Goal: Information Seeking & Learning: Learn about a topic

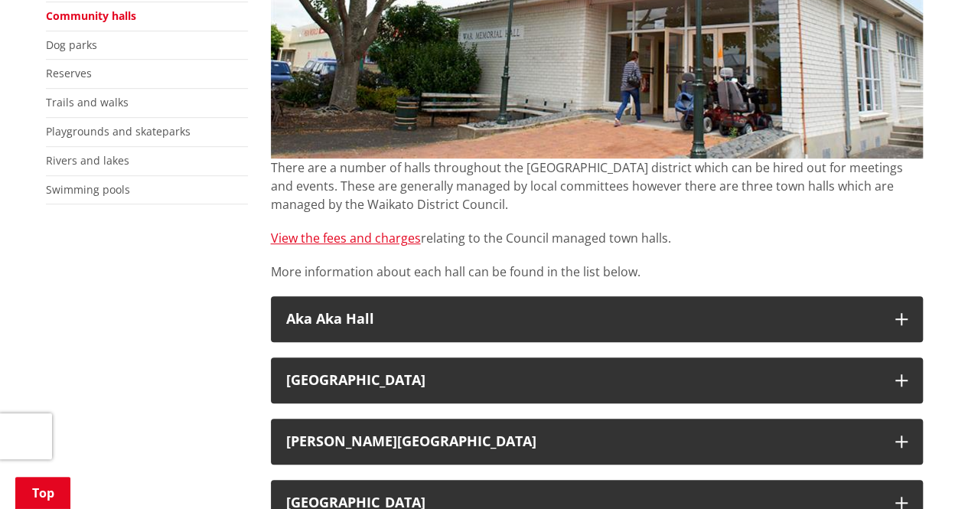
scroll to position [612, 0]
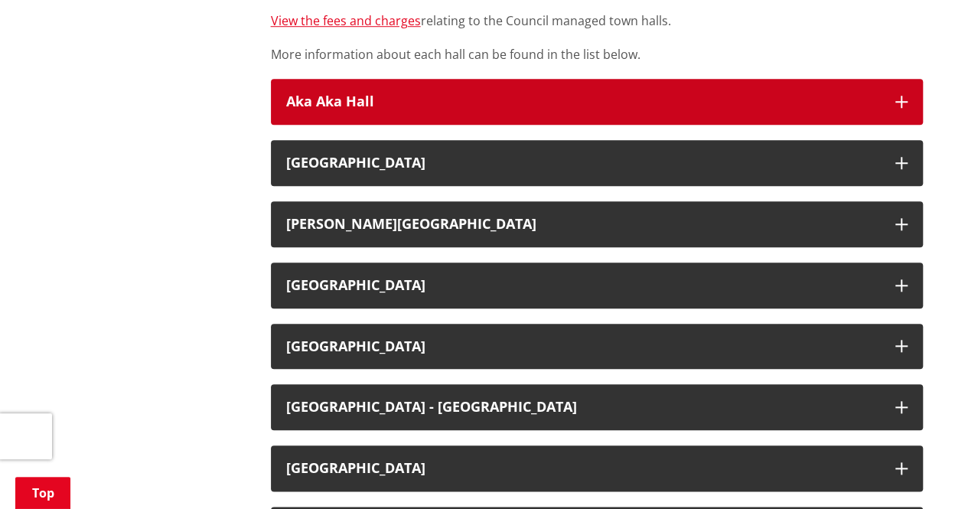
click at [904, 97] on icon "button" at bounding box center [901, 102] width 12 height 12
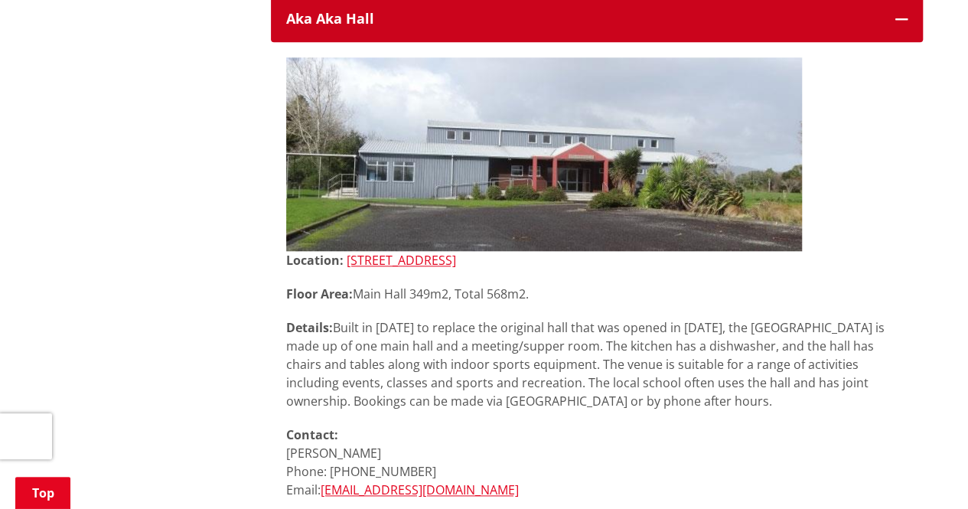
scroll to position [689, 0]
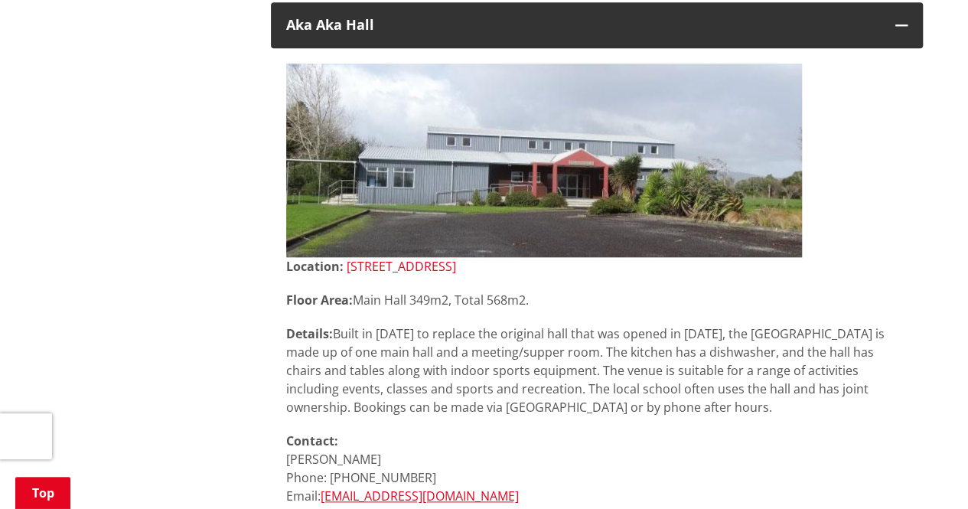
click at [405, 264] on link "[STREET_ADDRESS]" at bounding box center [401, 266] width 109 height 17
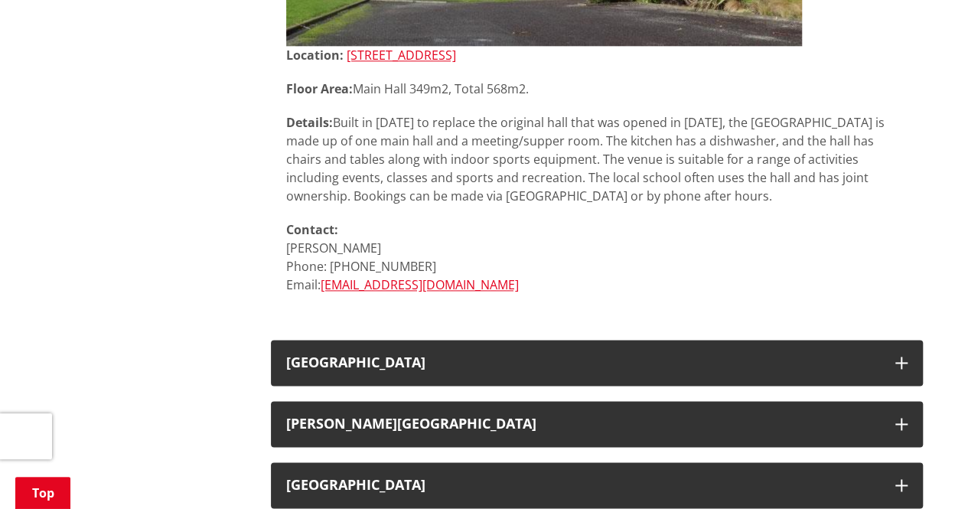
scroll to position [918, 0]
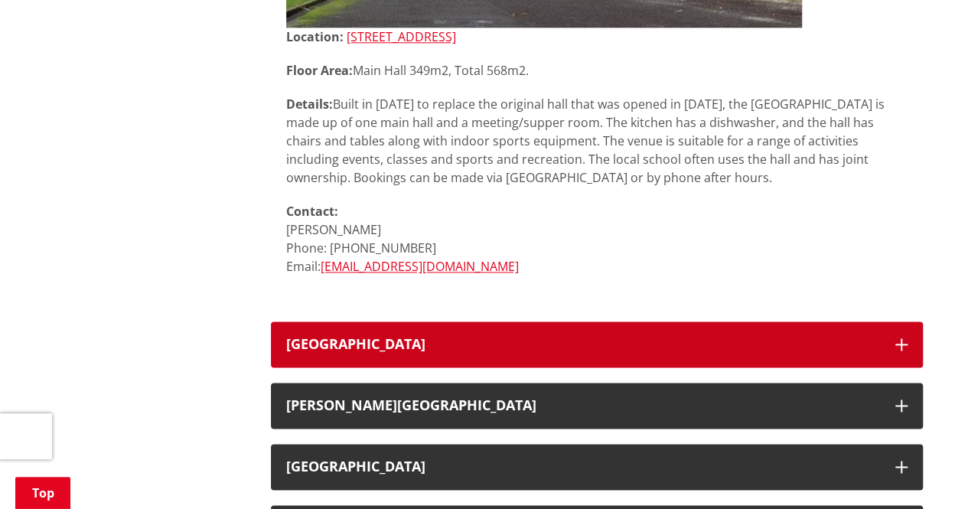
click at [900, 344] on icon "button" at bounding box center [901, 344] width 12 height 12
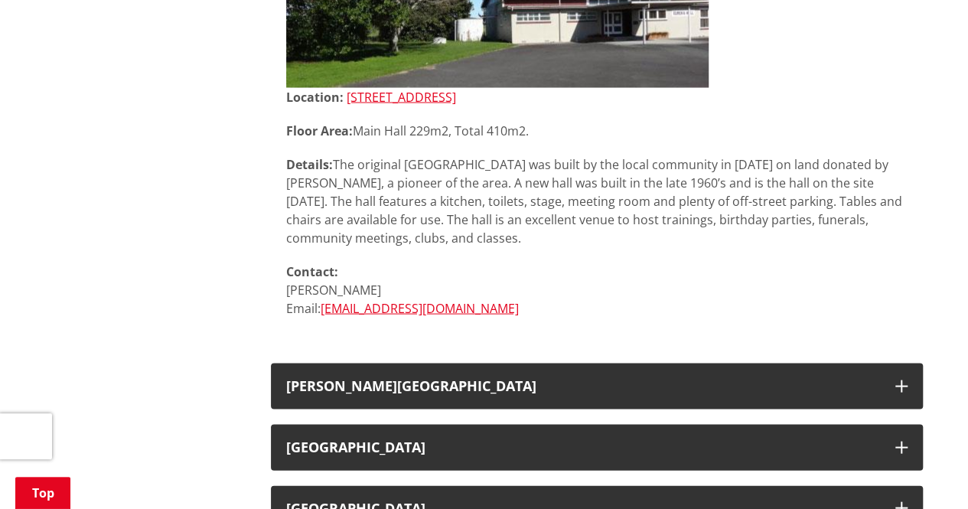
scroll to position [1454, 0]
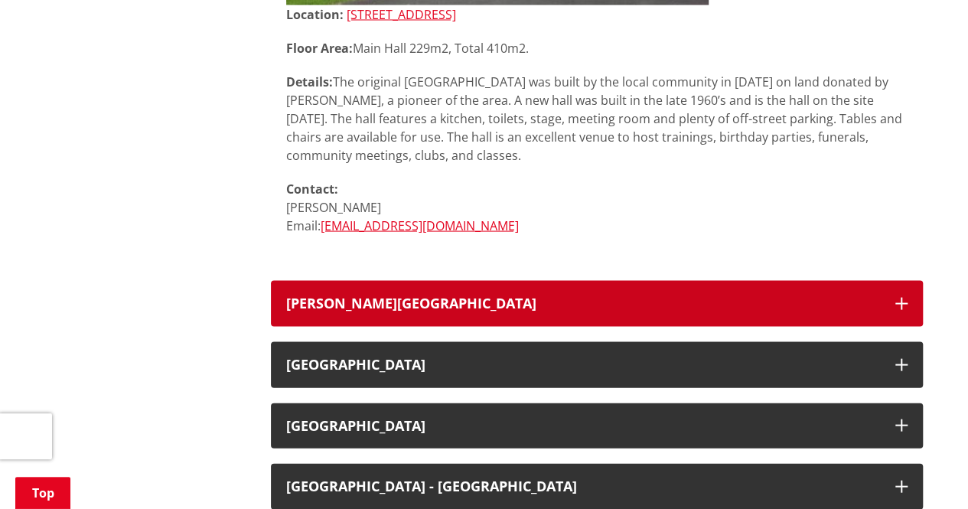
click at [904, 305] on icon "button" at bounding box center [901, 304] width 12 height 12
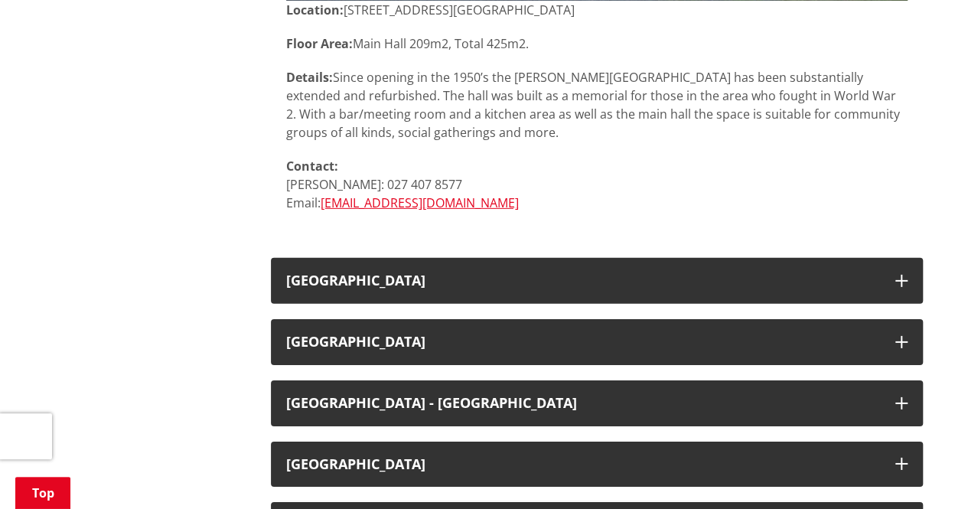
scroll to position [2295, 0]
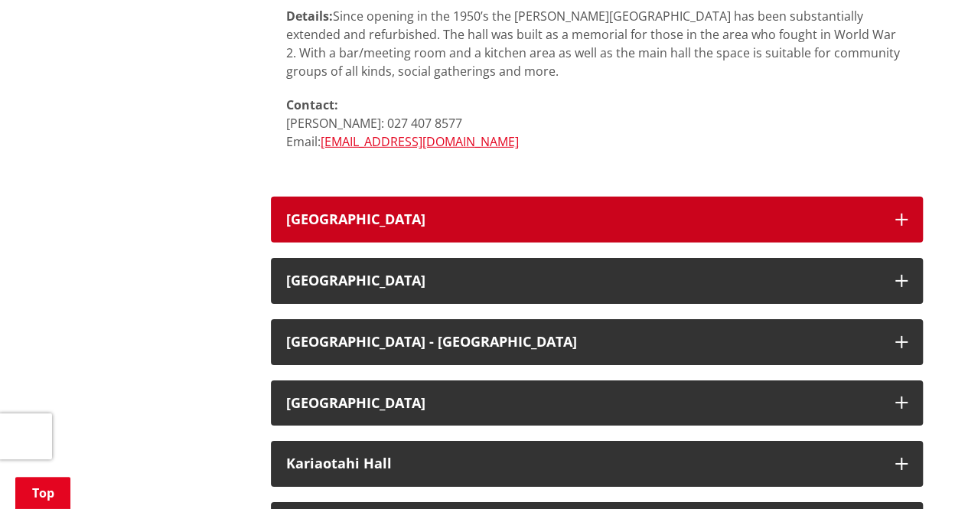
click at [902, 225] on icon "button" at bounding box center [901, 219] width 12 height 12
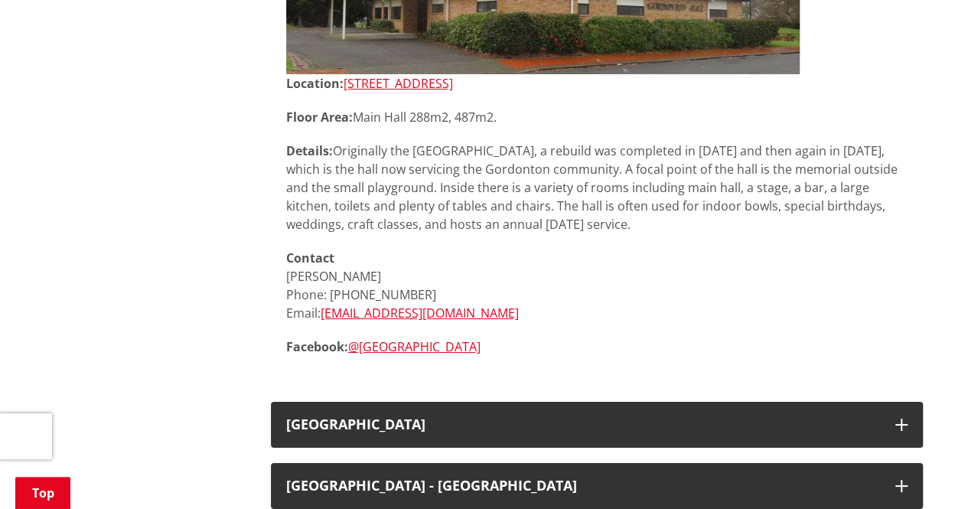
scroll to position [2831, 0]
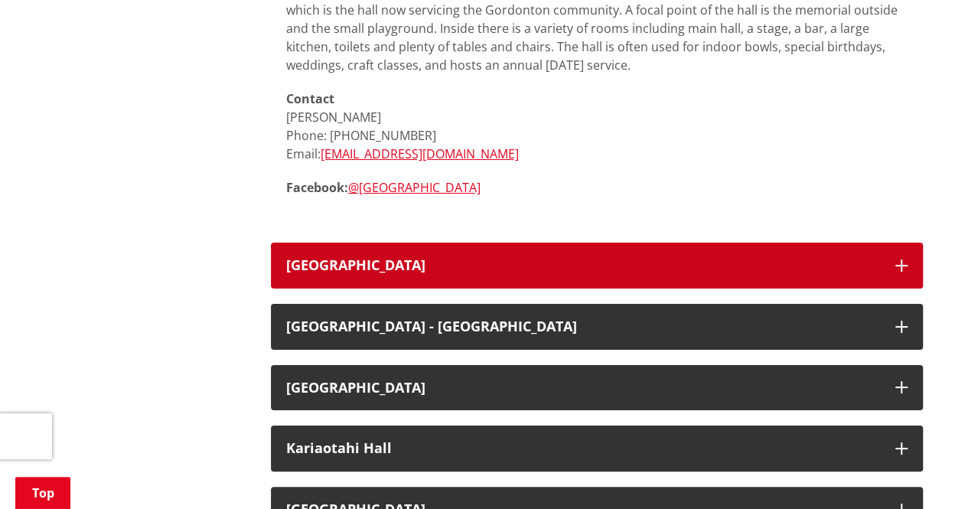
click at [903, 262] on icon "button" at bounding box center [901, 265] width 12 height 12
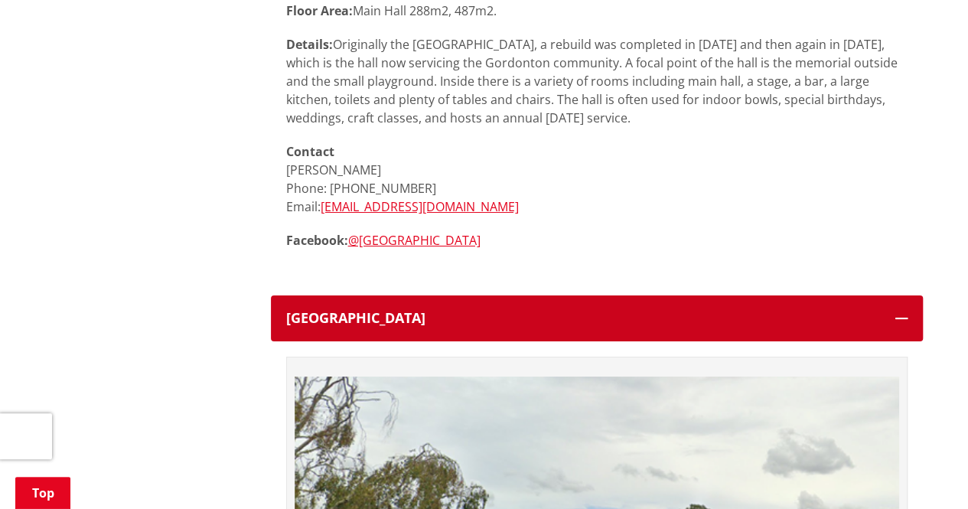
scroll to position [2754, 0]
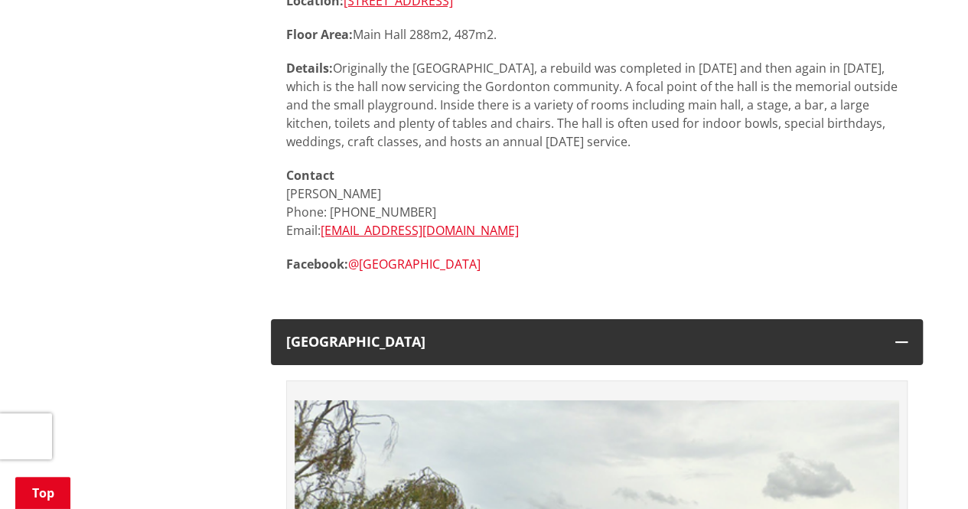
click at [389, 268] on link "@[GEOGRAPHIC_DATA]" at bounding box center [414, 264] width 132 height 17
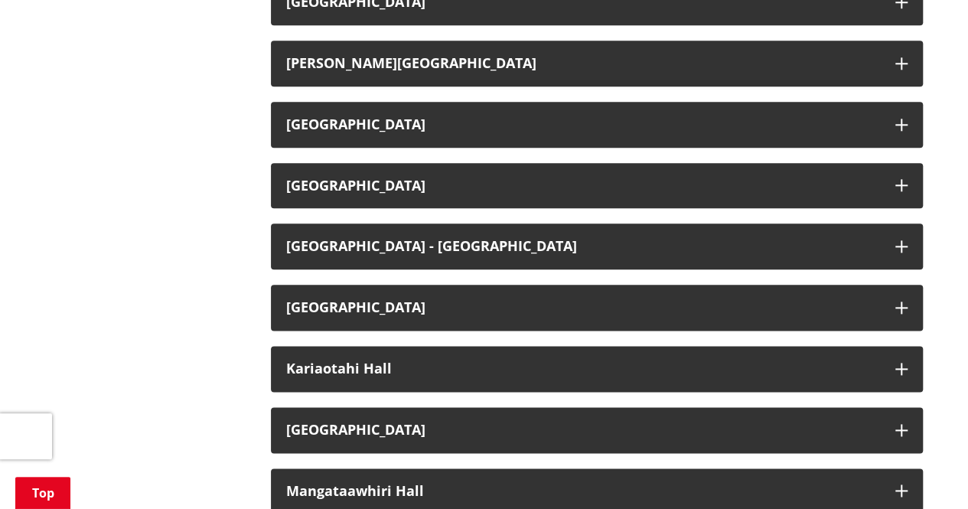
scroll to position [765, 0]
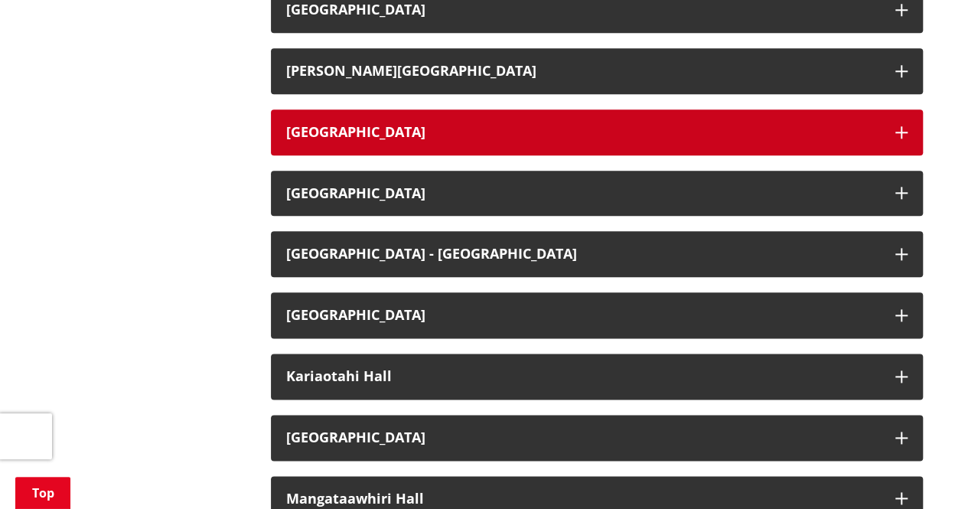
click at [892, 129] on button "[GEOGRAPHIC_DATA]" at bounding box center [597, 132] width 652 height 46
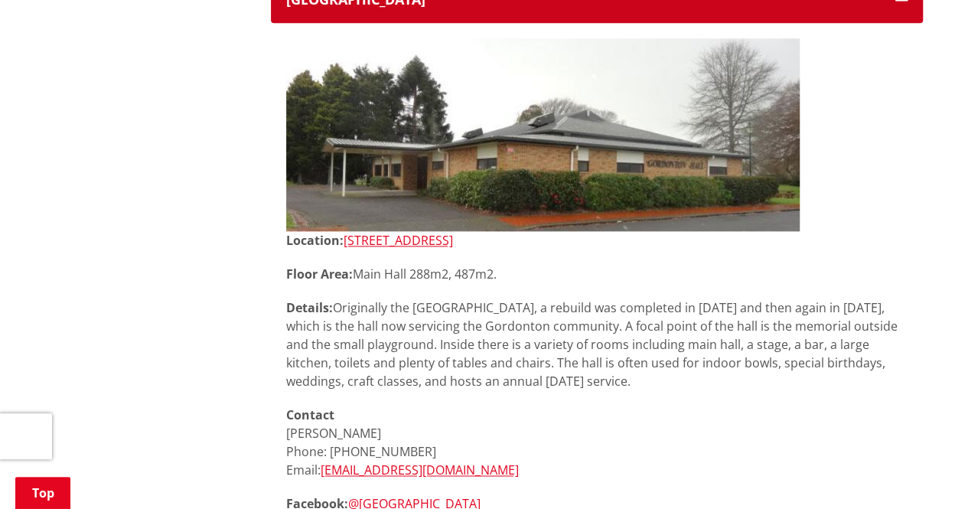
scroll to position [918, 0]
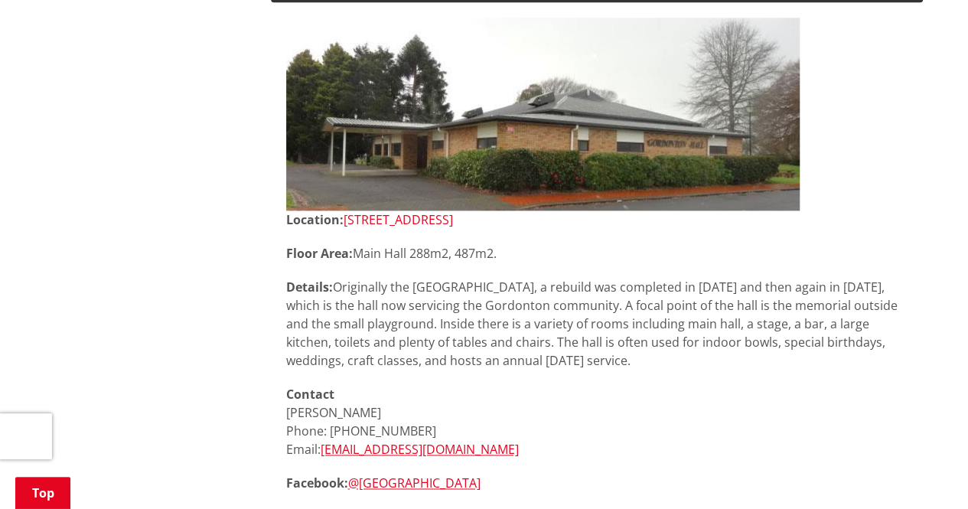
click at [446, 215] on link "[STREET_ADDRESS]" at bounding box center [398, 219] width 109 height 17
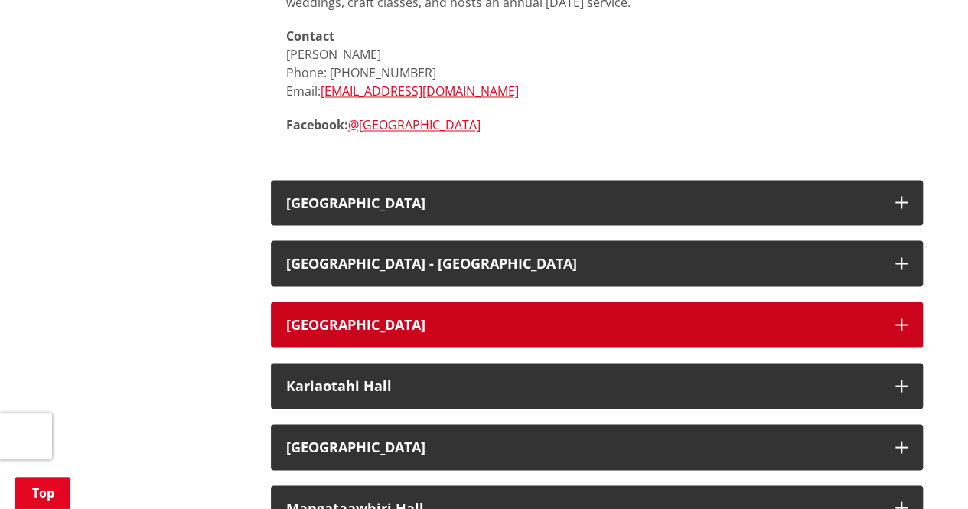
scroll to position [1301, 0]
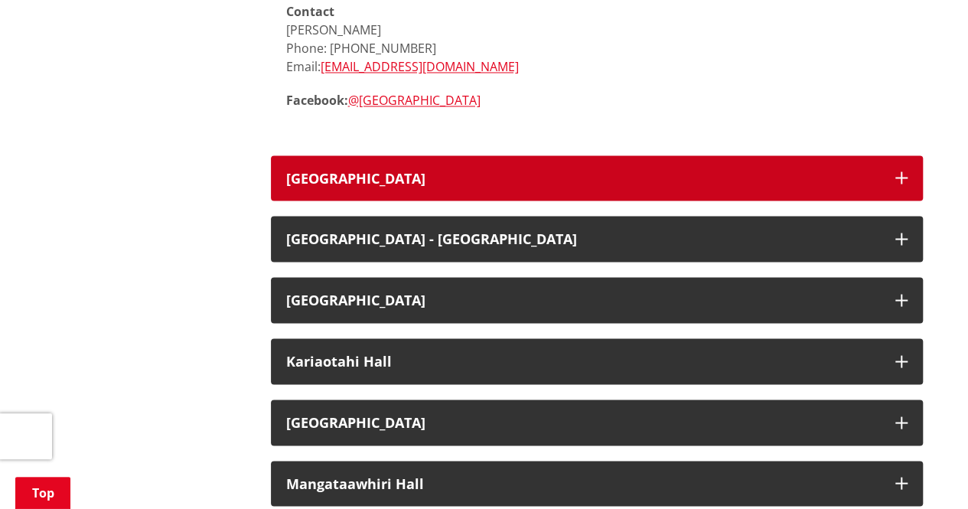
click at [904, 173] on icon "button" at bounding box center [901, 177] width 12 height 12
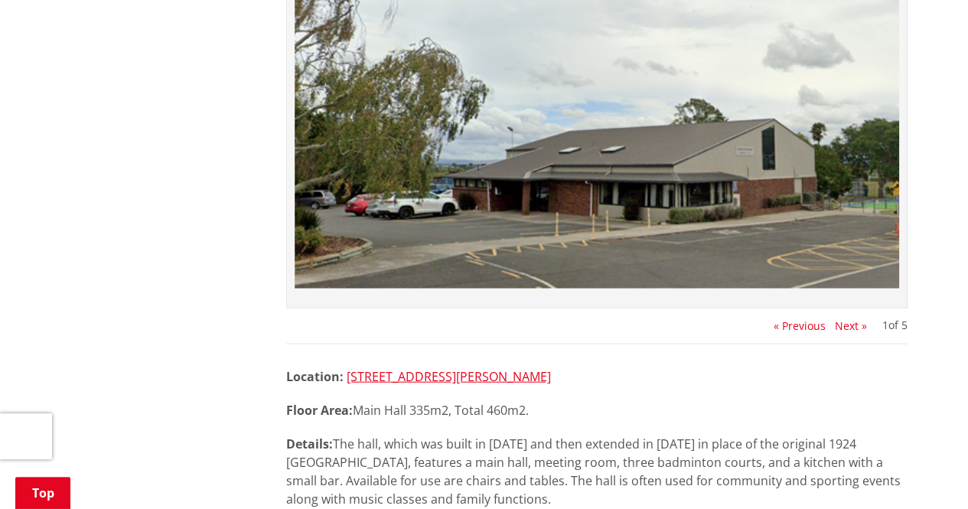
scroll to position [1530, 0]
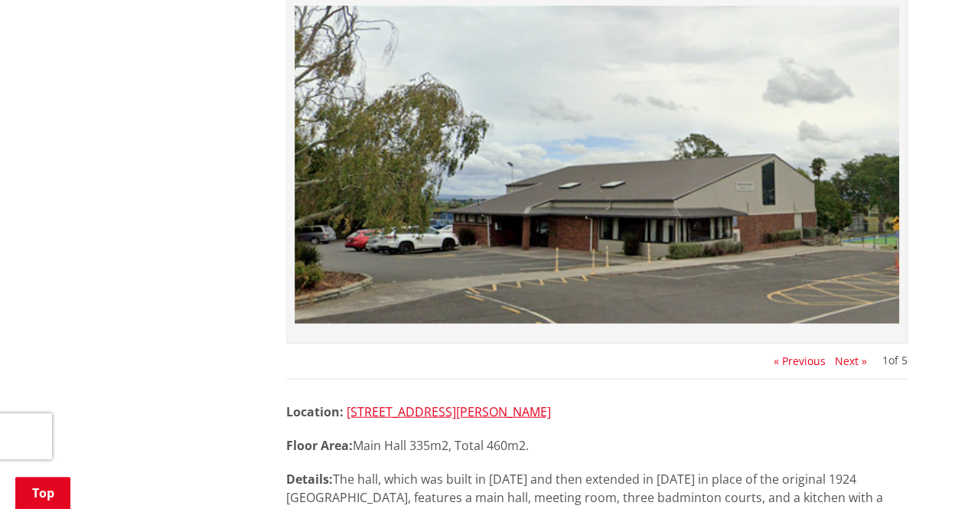
click at [846, 365] on button "Next »" at bounding box center [851, 361] width 32 height 12
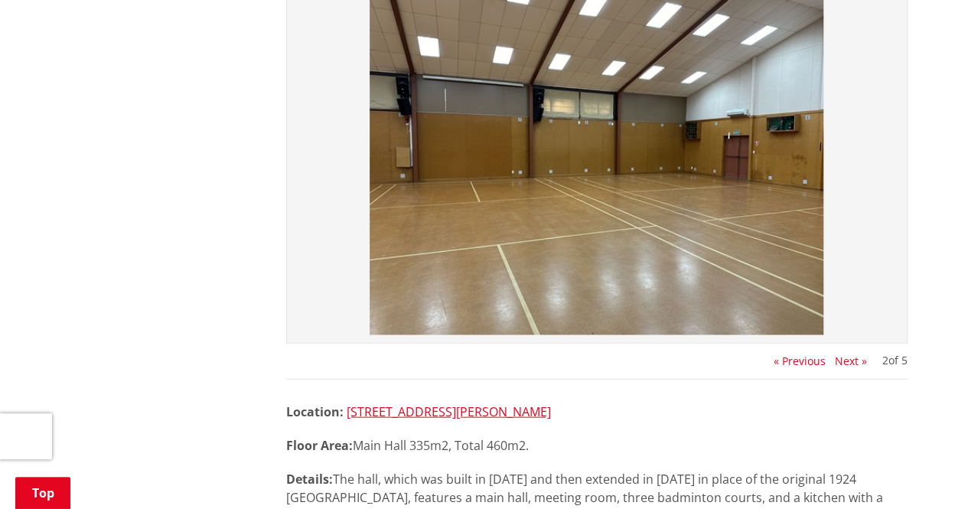
click at [848, 368] on div "2 of 5 « Previous Next »" at bounding box center [596, 182] width 621 height 393
click at [844, 362] on button "Next »" at bounding box center [851, 361] width 32 height 12
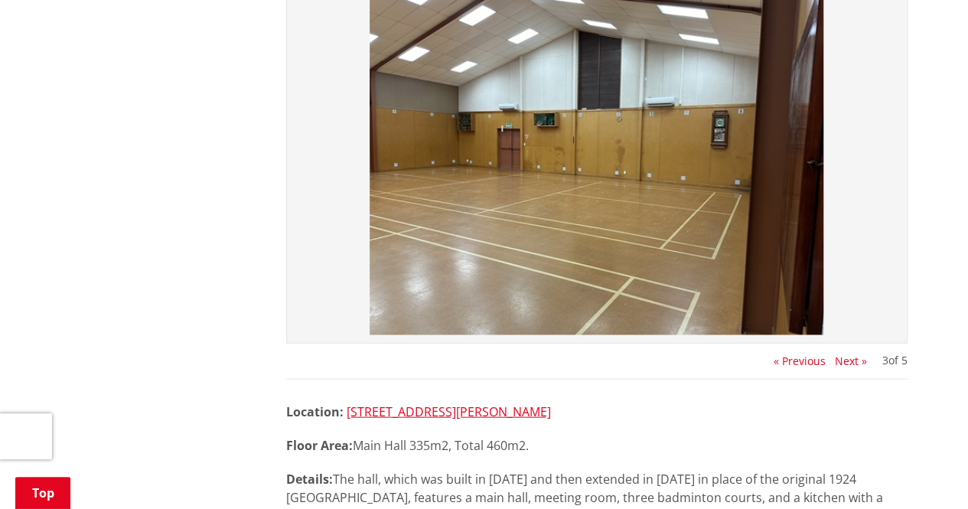
click at [844, 362] on button "Next »" at bounding box center [851, 361] width 32 height 12
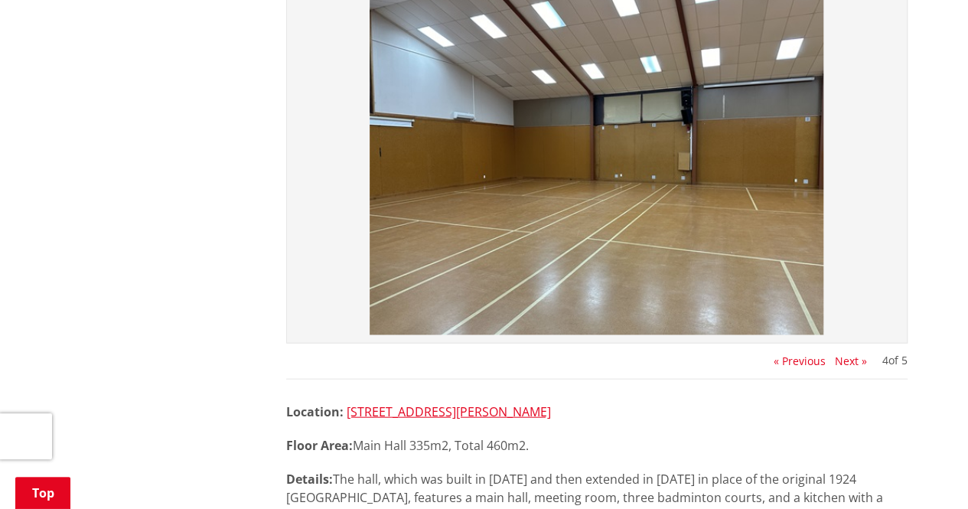
click at [844, 362] on button "Next »" at bounding box center [851, 361] width 32 height 12
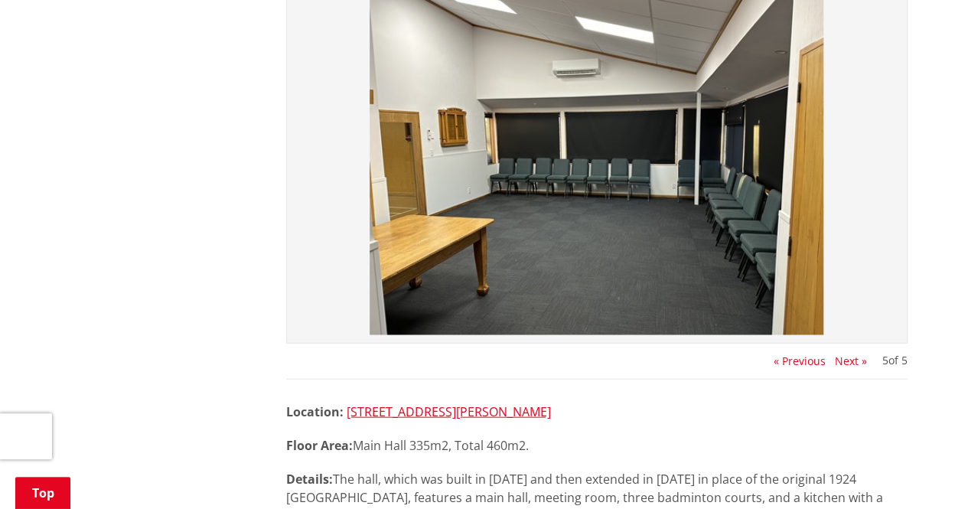
click at [844, 362] on button "Next »" at bounding box center [851, 361] width 32 height 12
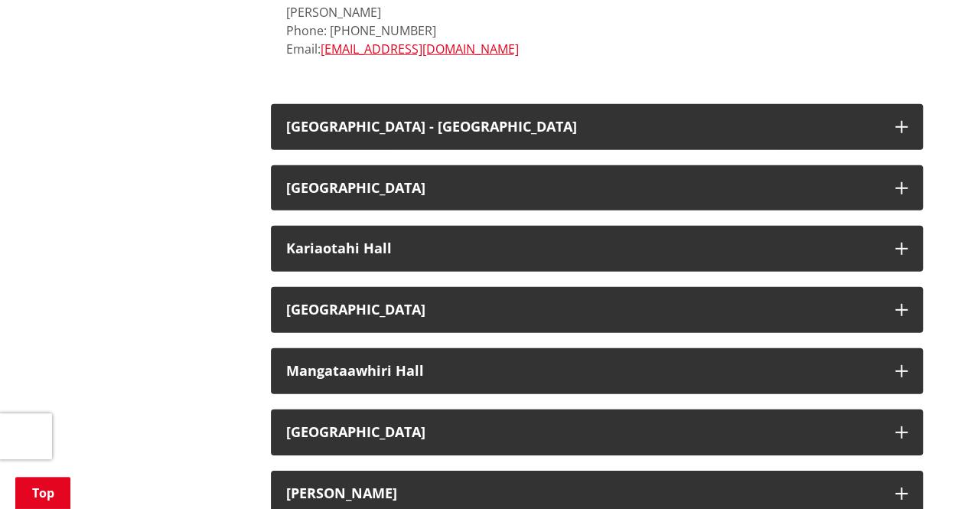
scroll to position [2142, 0]
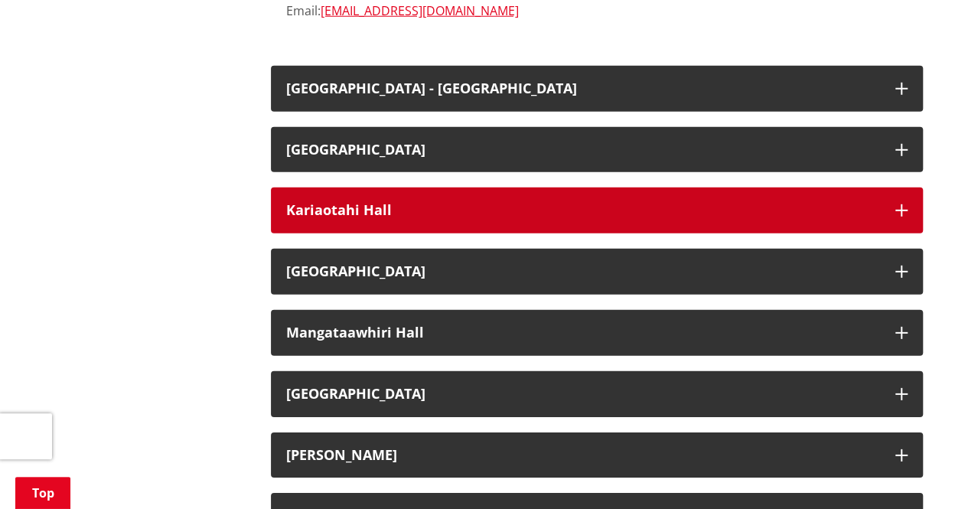
click at [901, 204] on icon "button" at bounding box center [901, 210] width 12 height 12
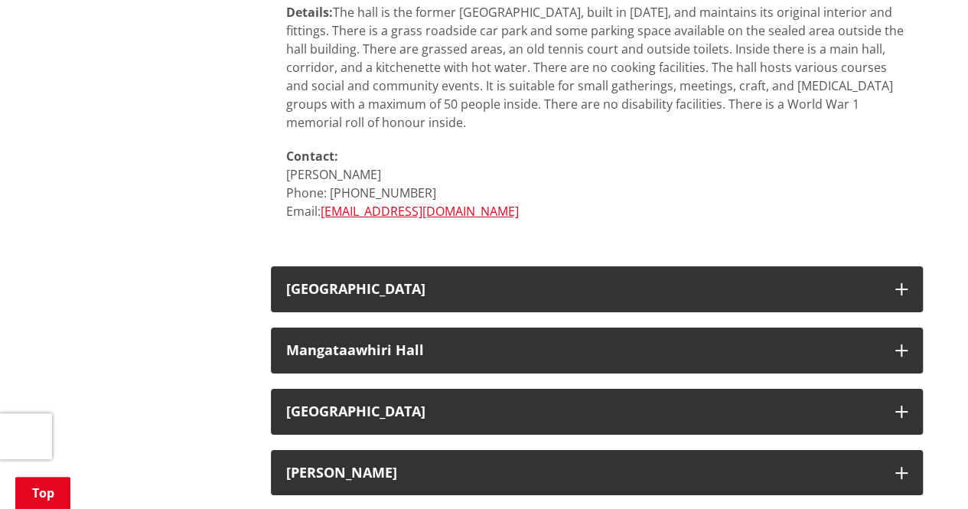
scroll to position [2754, 0]
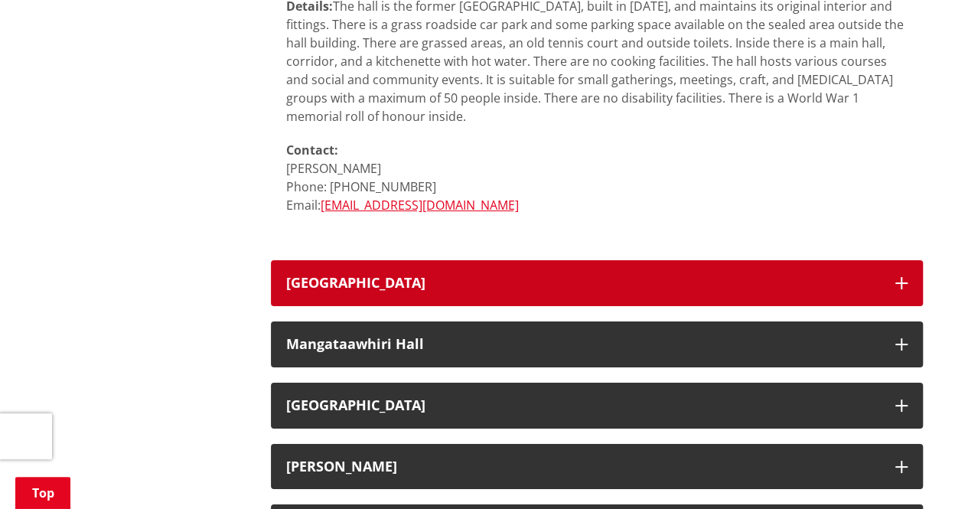
click at [905, 279] on icon "button" at bounding box center [901, 283] width 12 height 12
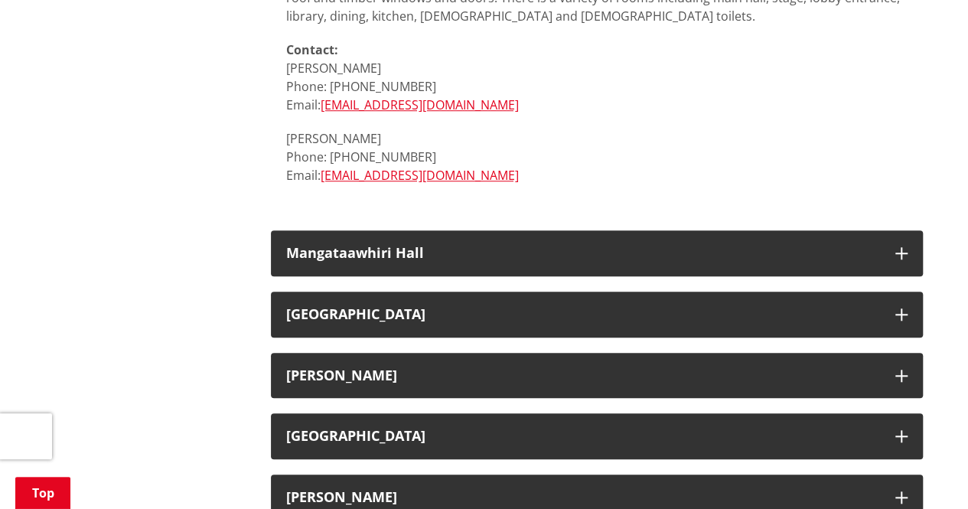
scroll to position [3443, 0]
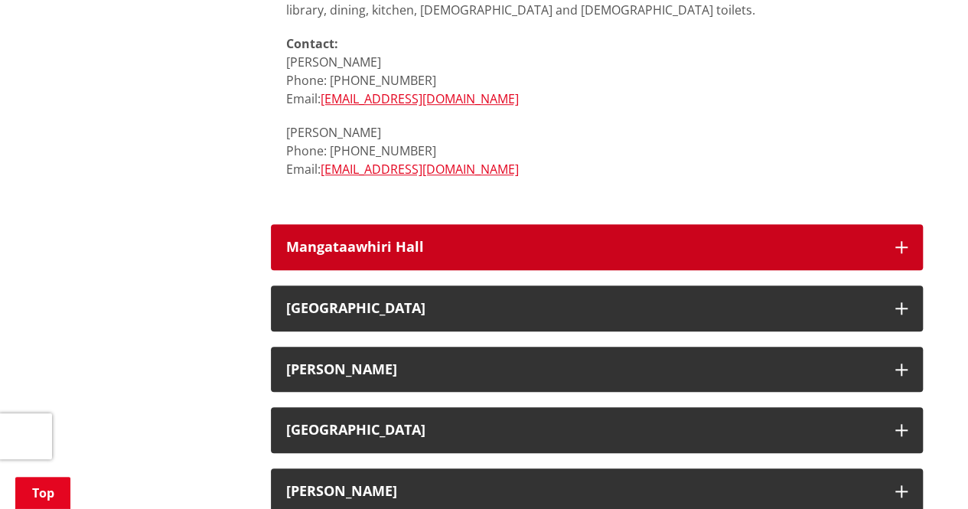
click at [899, 244] on icon "button" at bounding box center [901, 247] width 12 height 12
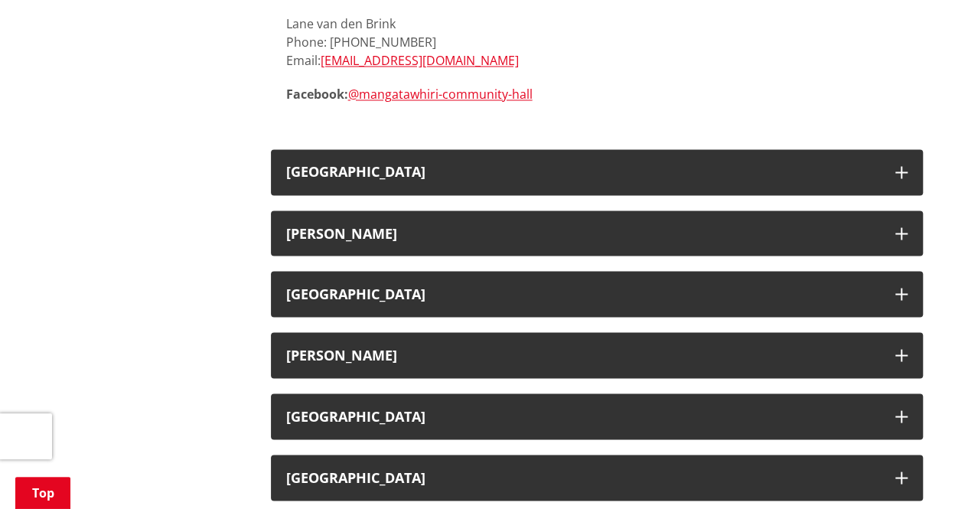
scroll to position [4208, 0]
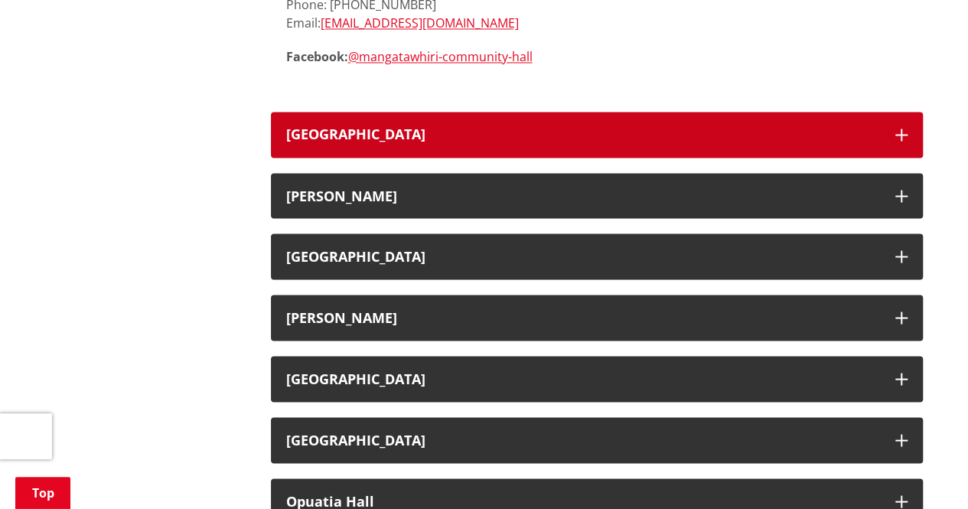
click at [904, 129] on icon "button" at bounding box center [901, 135] width 12 height 12
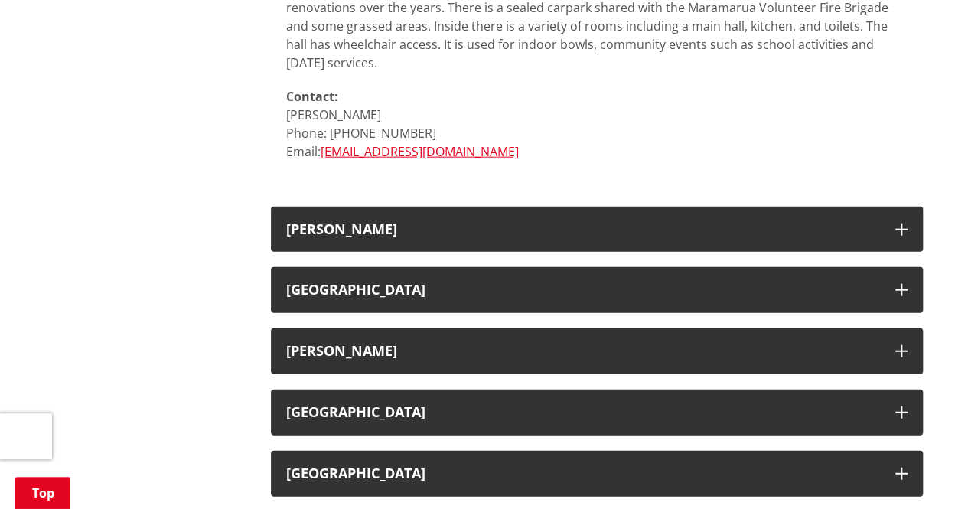
scroll to position [4667, 0]
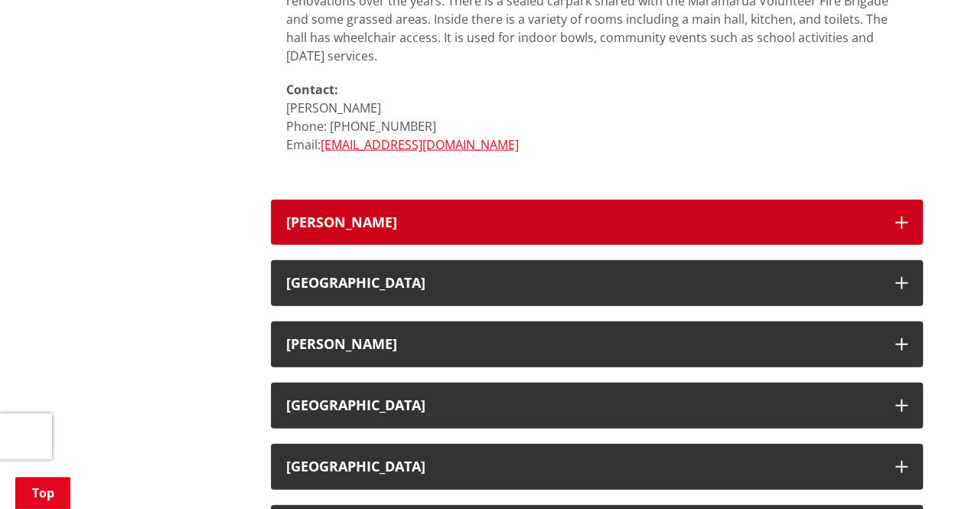
click at [902, 210] on button "[PERSON_NAME]" at bounding box center [597, 223] width 652 height 46
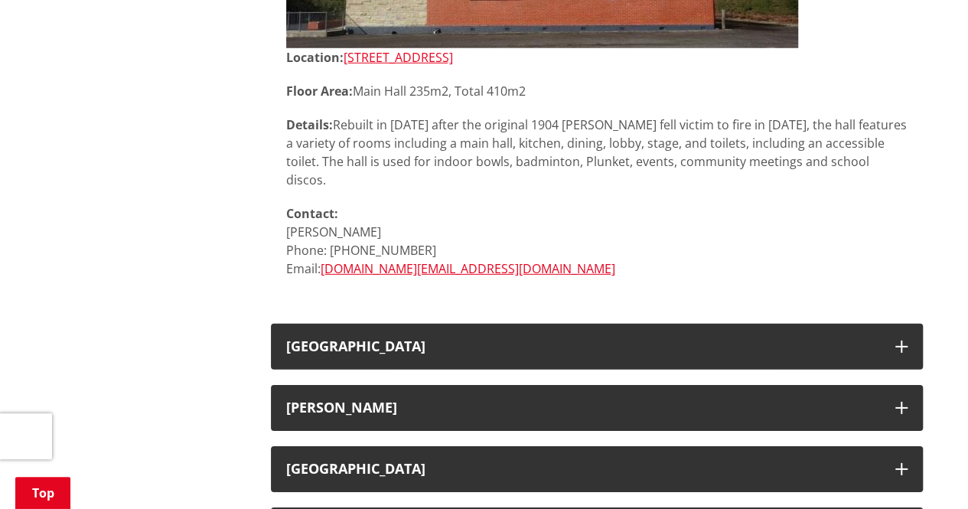
scroll to position [5126, 0]
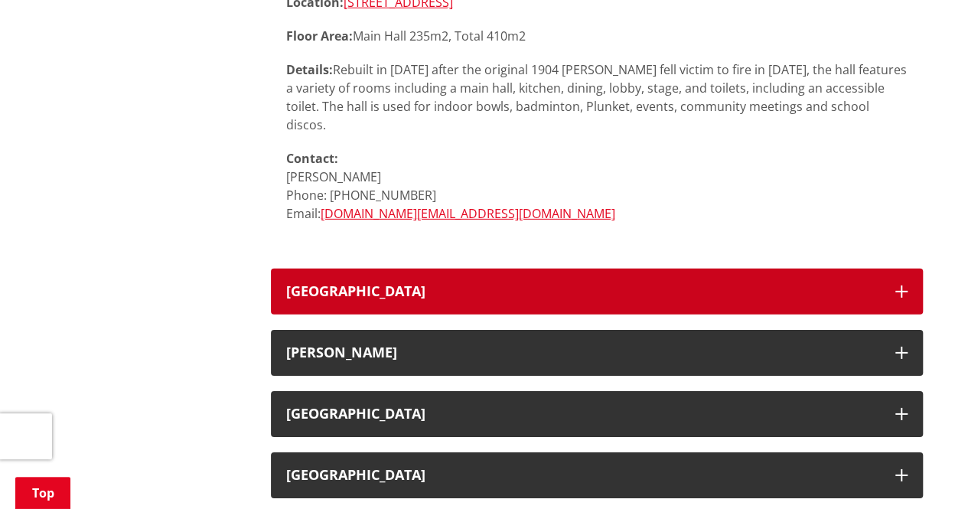
click at [894, 269] on button "[GEOGRAPHIC_DATA]" at bounding box center [597, 292] width 652 height 46
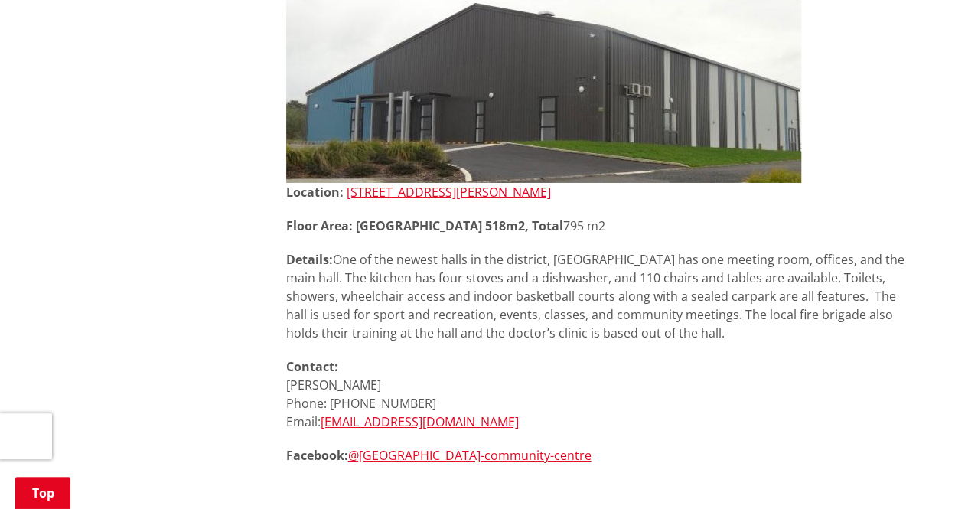
scroll to position [5432, 0]
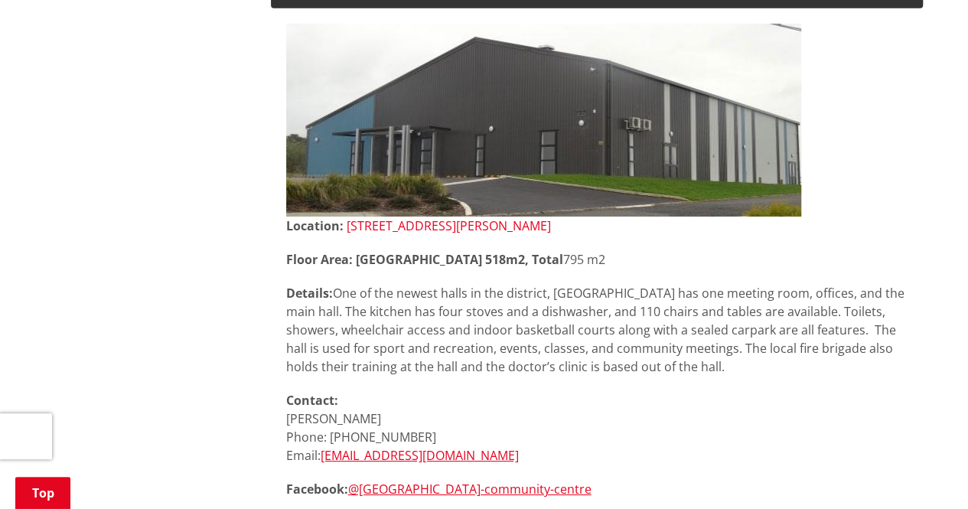
click at [517, 217] on link "[STREET_ADDRESS][PERSON_NAME]" at bounding box center [449, 225] width 204 height 17
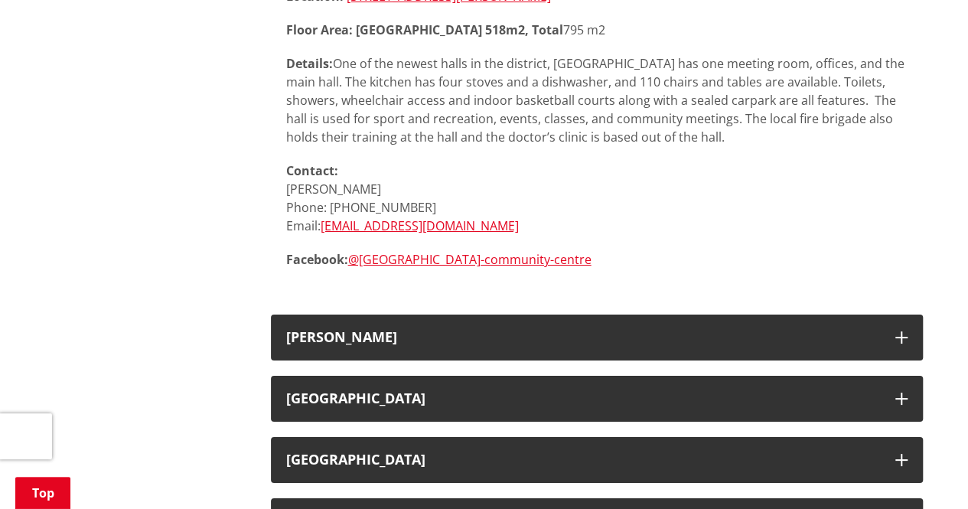
scroll to position [5738, 0]
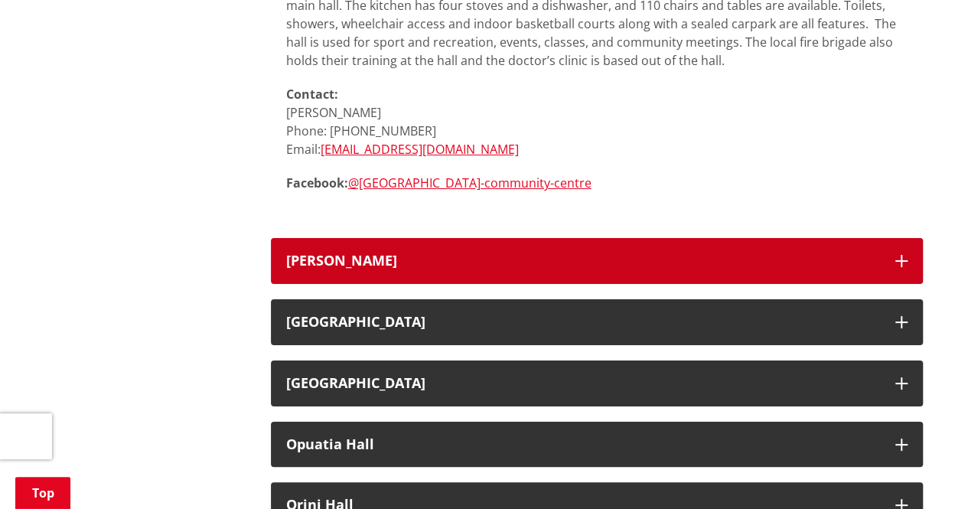
click at [905, 255] on icon "button" at bounding box center [901, 261] width 12 height 12
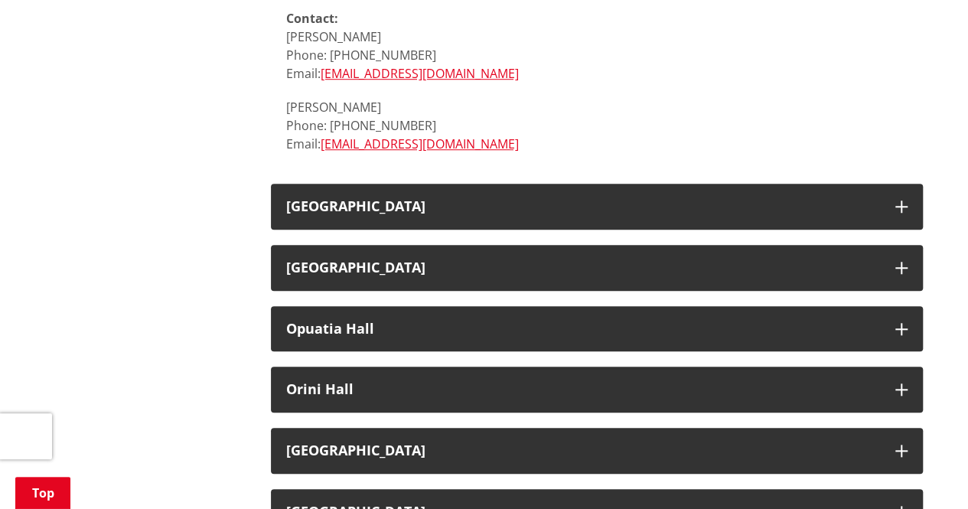
scroll to position [6351, 0]
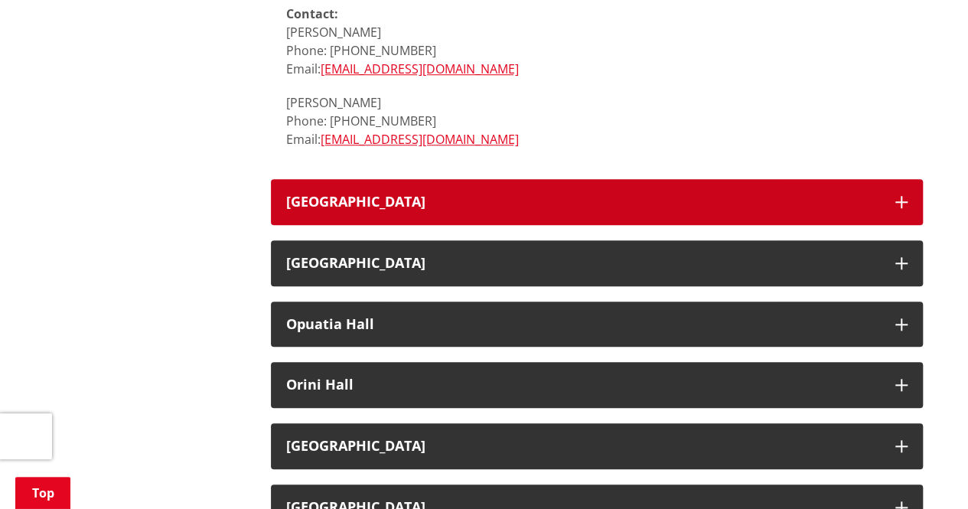
click at [906, 196] on icon "button" at bounding box center [901, 202] width 12 height 12
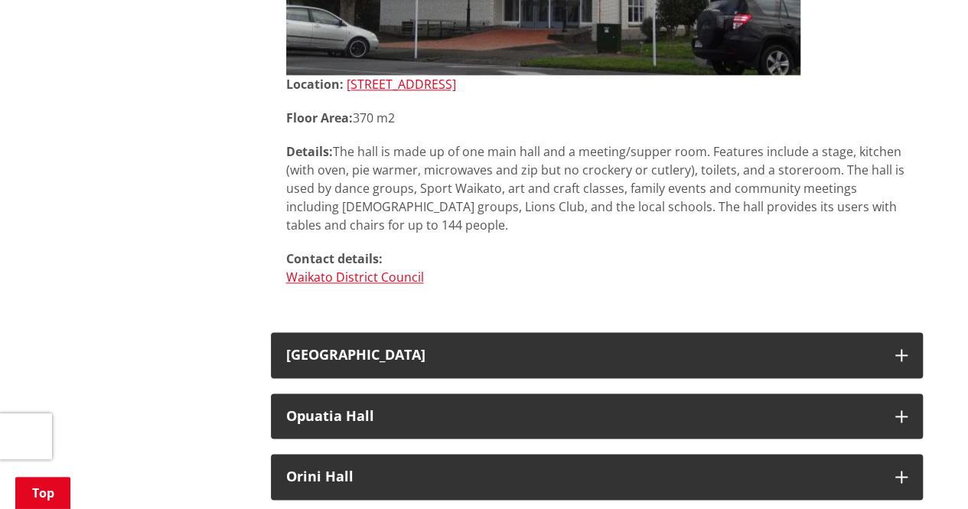
scroll to position [6733, 0]
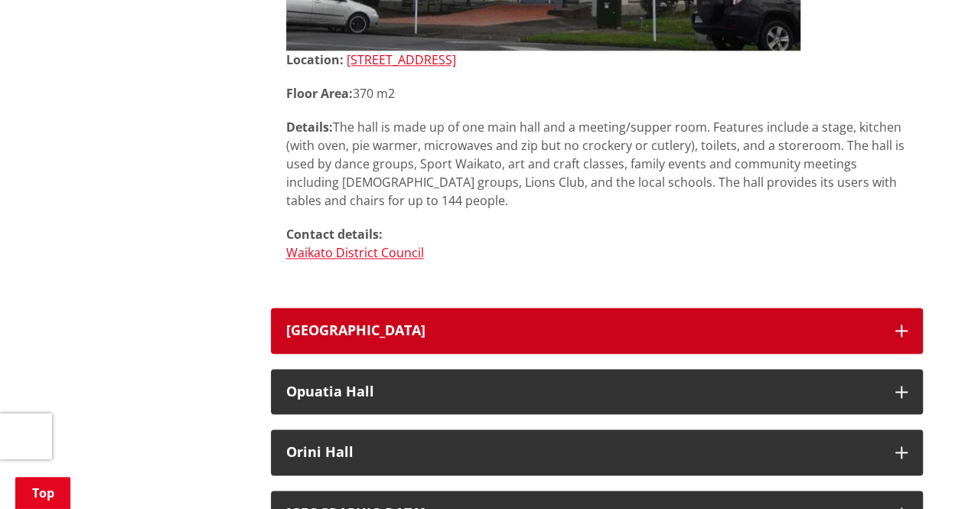
click at [899, 324] on icon "button" at bounding box center [901, 330] width 12 height 12
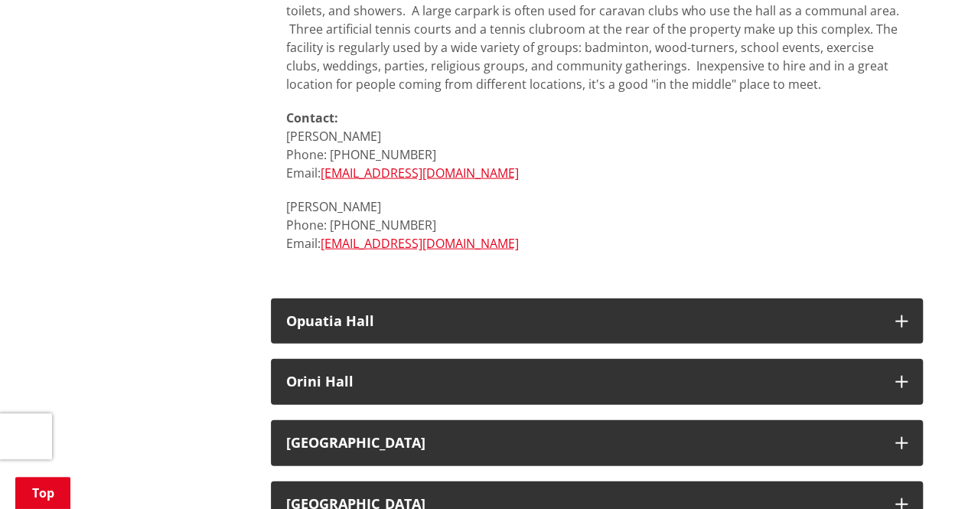
scroll to position [7422, 0]
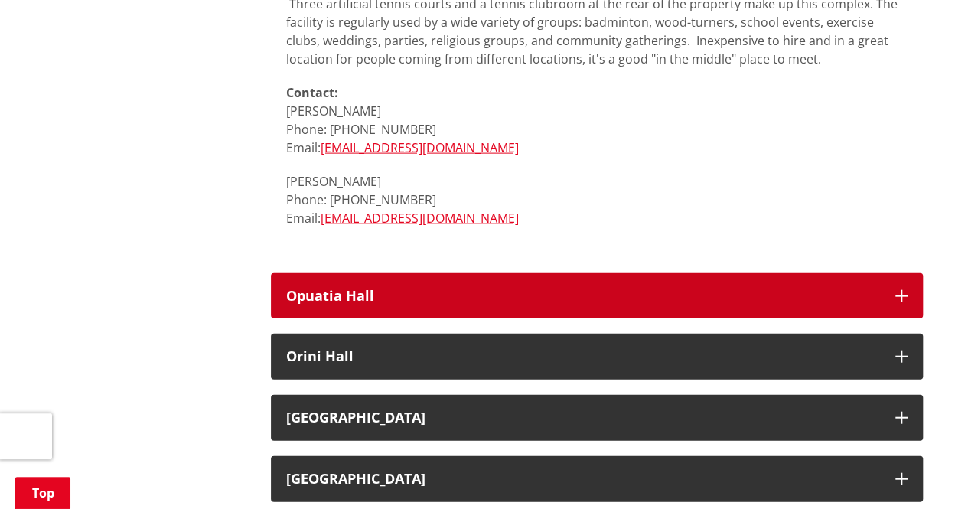
click at [907, 273] on button "Opuatia Hall" at bounding box center [597, 296] width 652 height 46
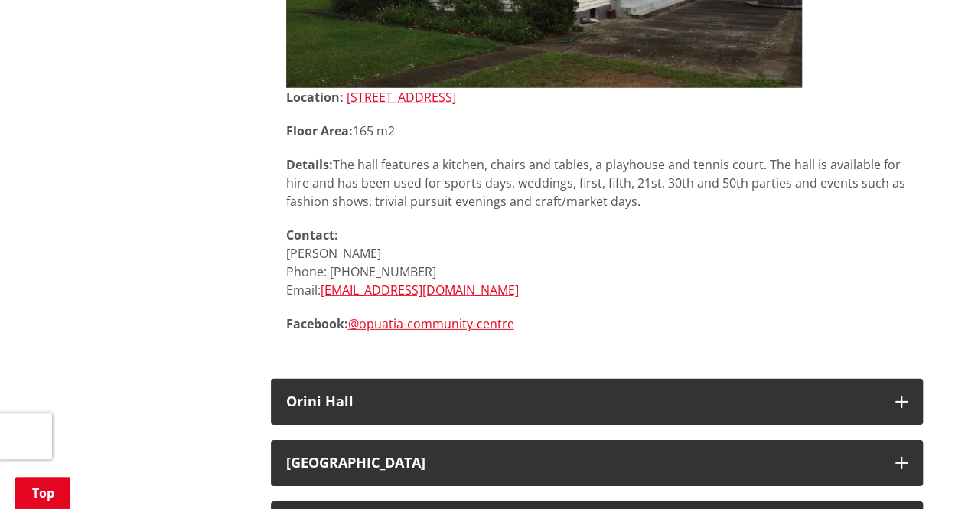
scroll to position [8034, 0]
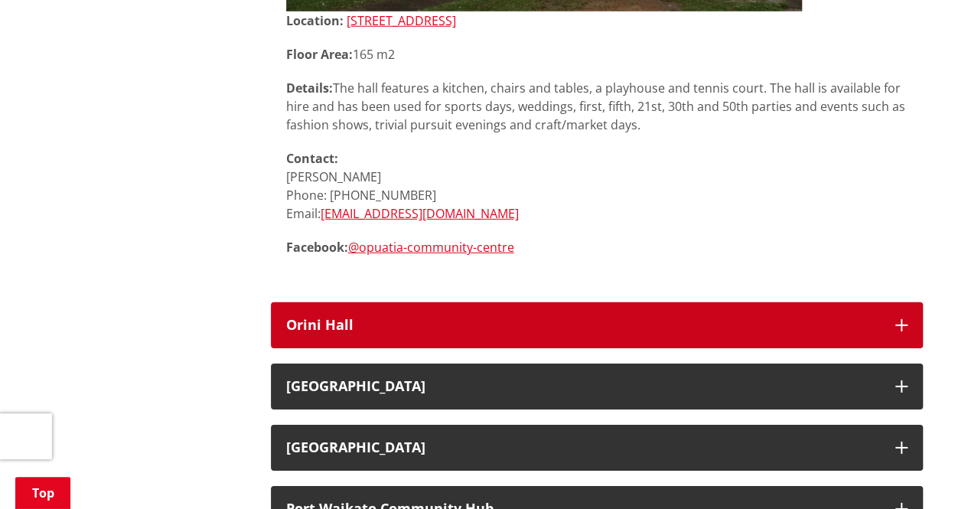
click at [895, 319] on icon "button" at bounding box center [901, 325] width 12 height 12
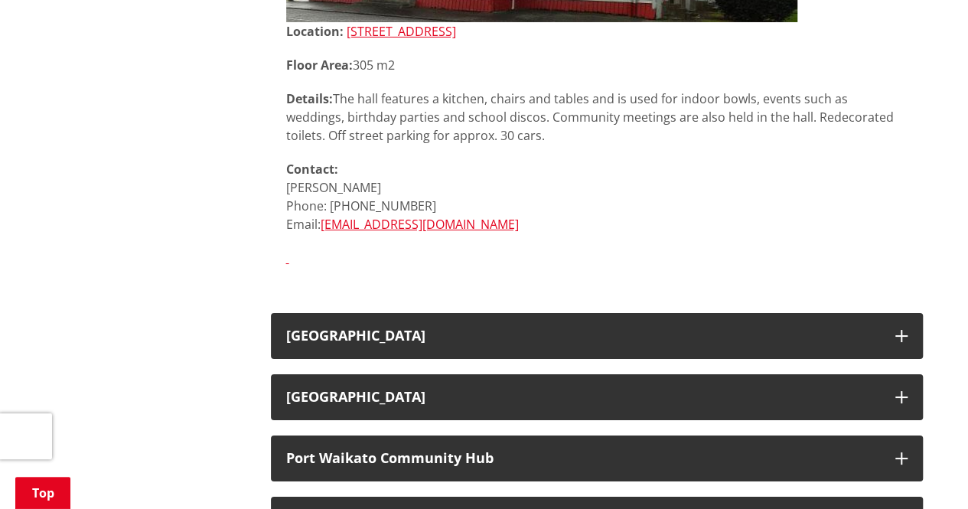
scroll to position [8646, 0]
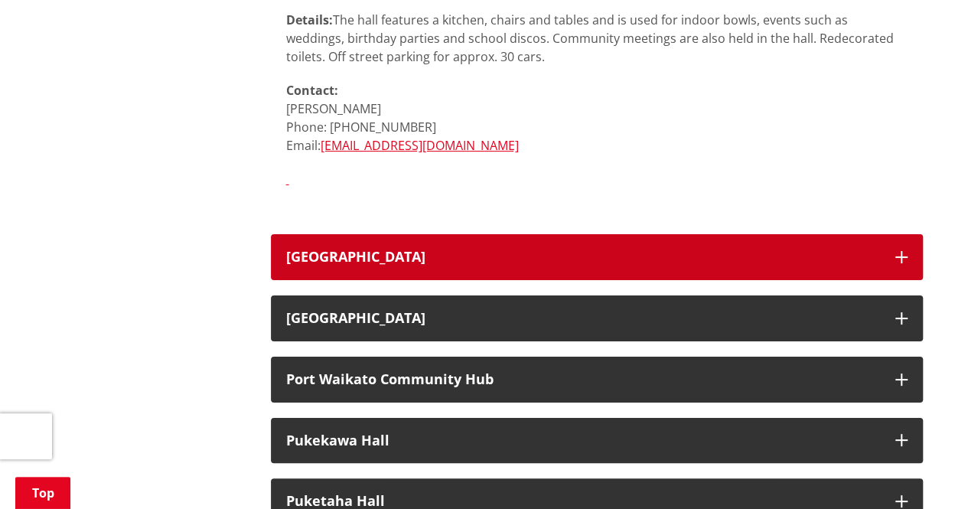
click at [901, 251] on icon "button" at bounding box center [901, 257] width 12 height 12
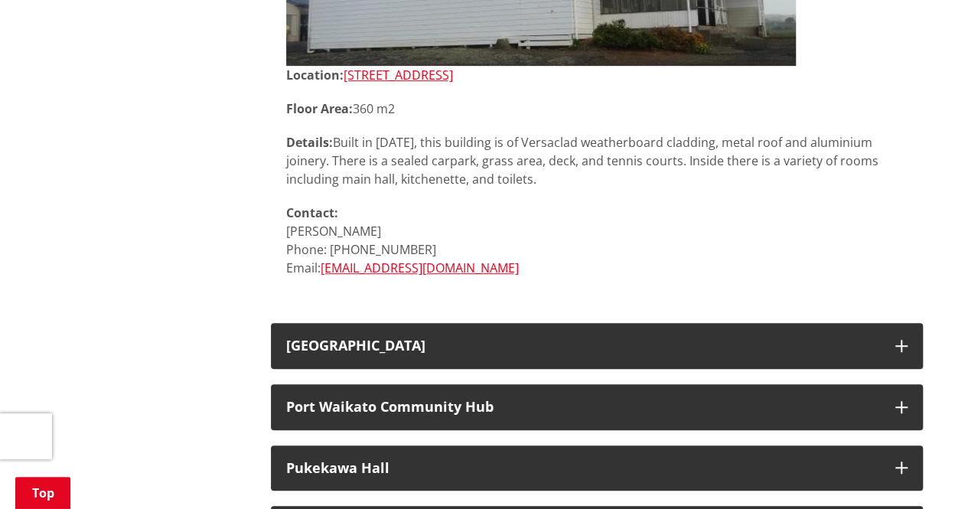
scroll to position [9105, 0]
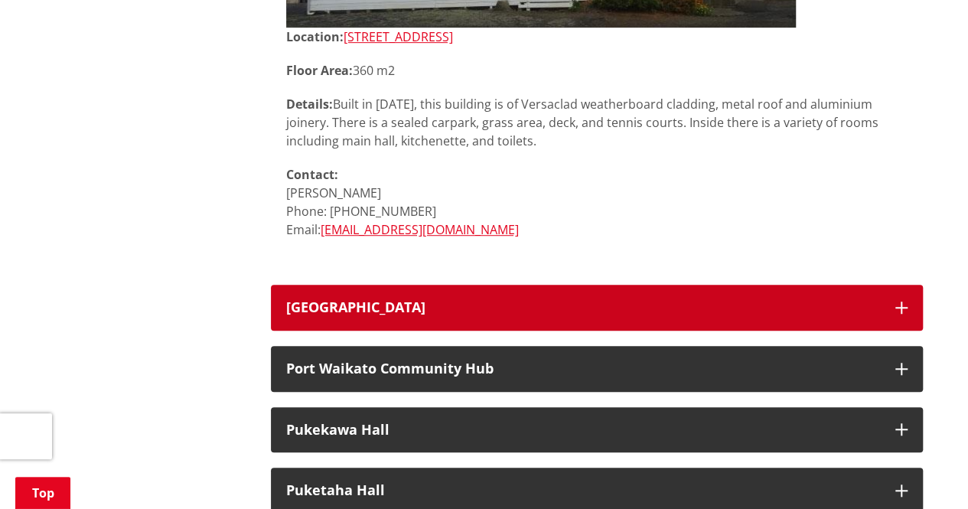
click at [900, 301] on icon "button" at bounding box center [901, 307] width 12 height 12
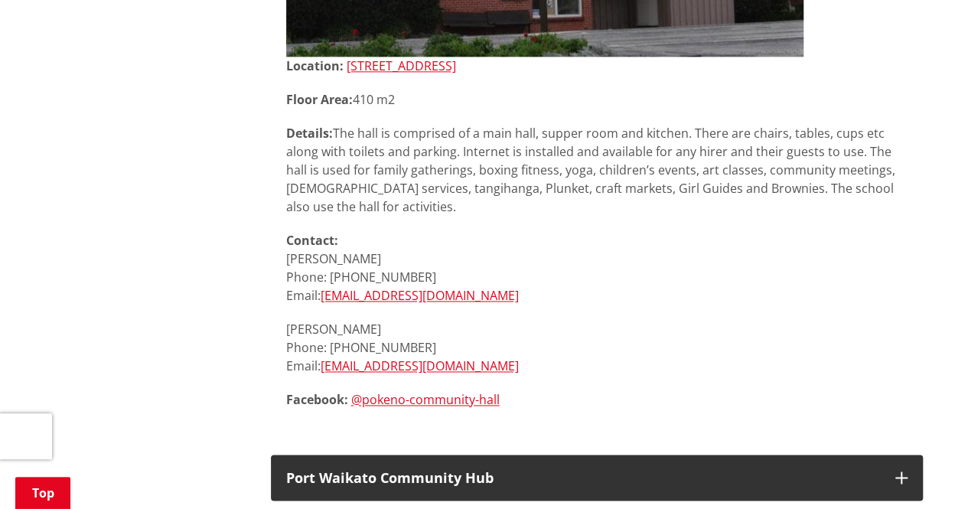
scroll to position [9870, 0]
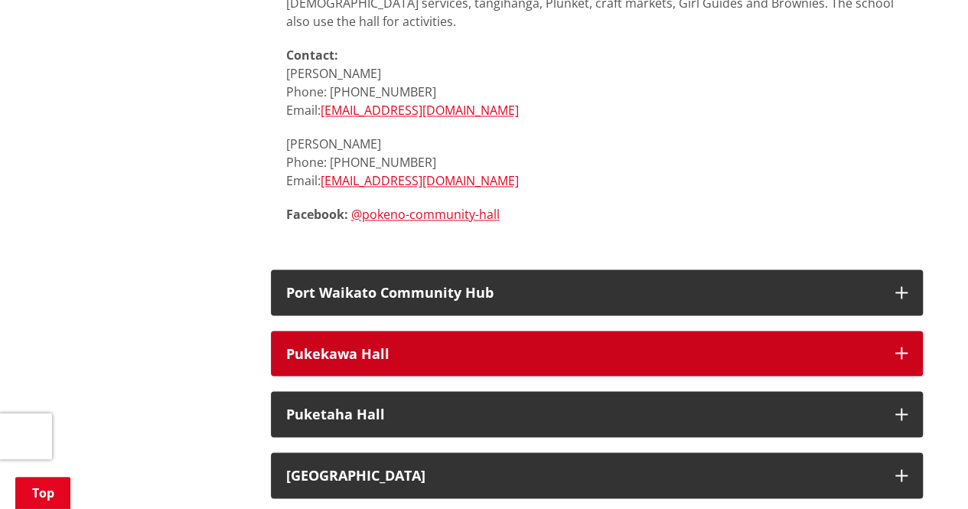
click at [901, 347] on icon "button" at bounding box center [901, 353] width 12 height 12
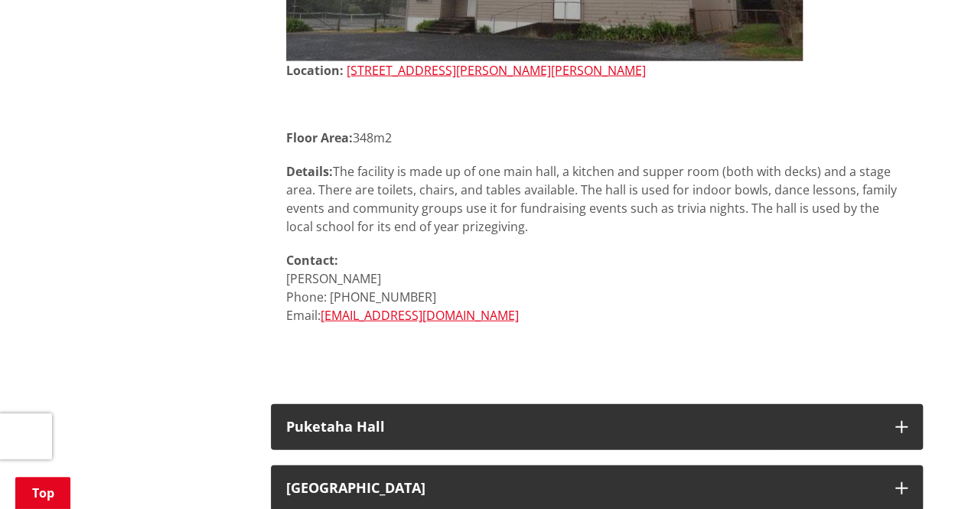
scroll to position [10559, 0]
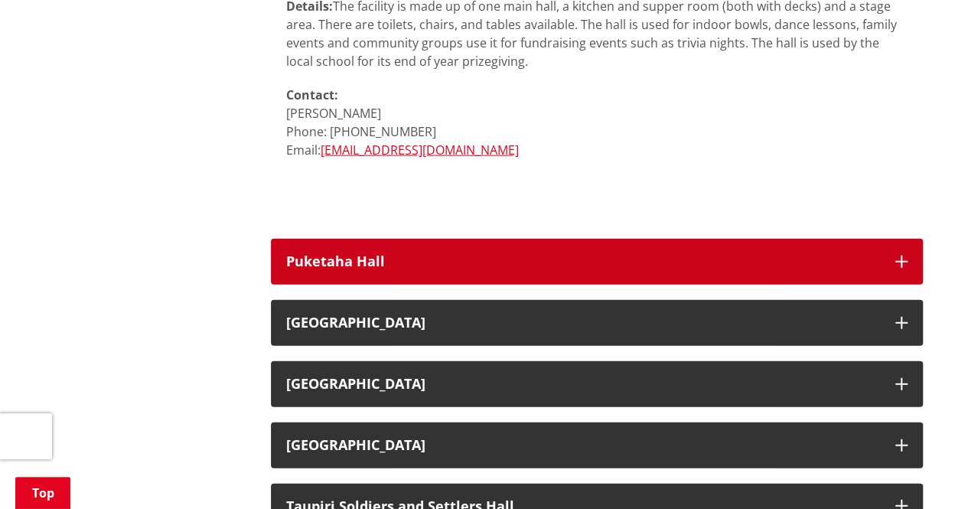
click at [897, 256] on icon "button" at bounding box center [901, 262] width 12 height 12
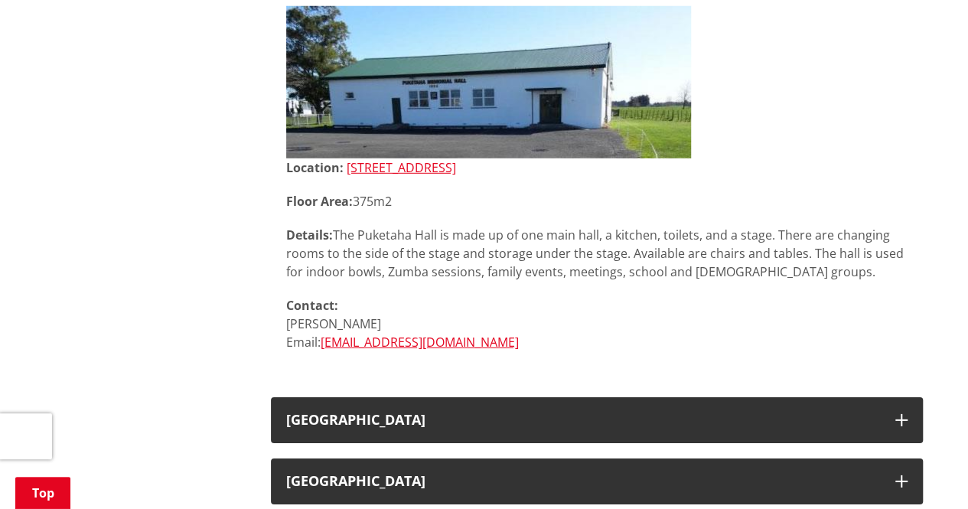
scroll to position [10941, 0]
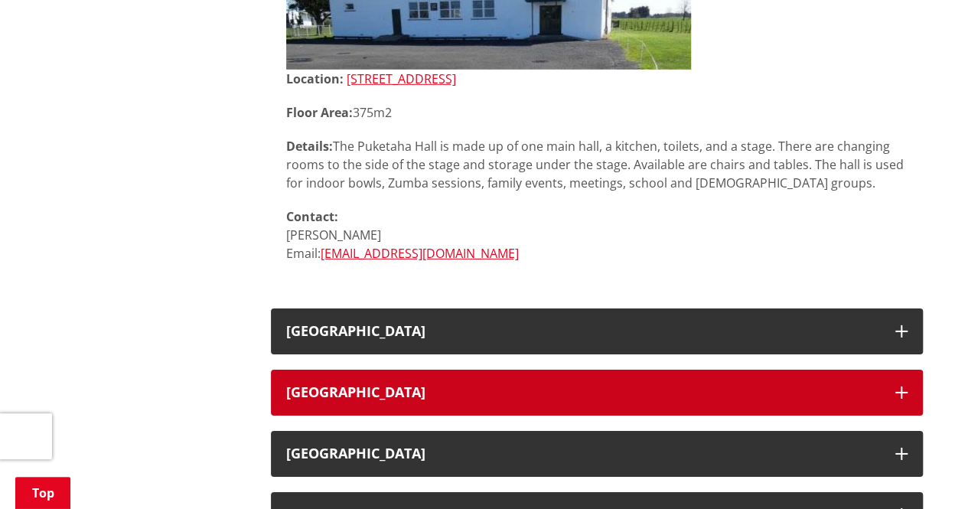
click at [904, 386] on icon "button" at bounding box center [901, 392] width 12 height 12
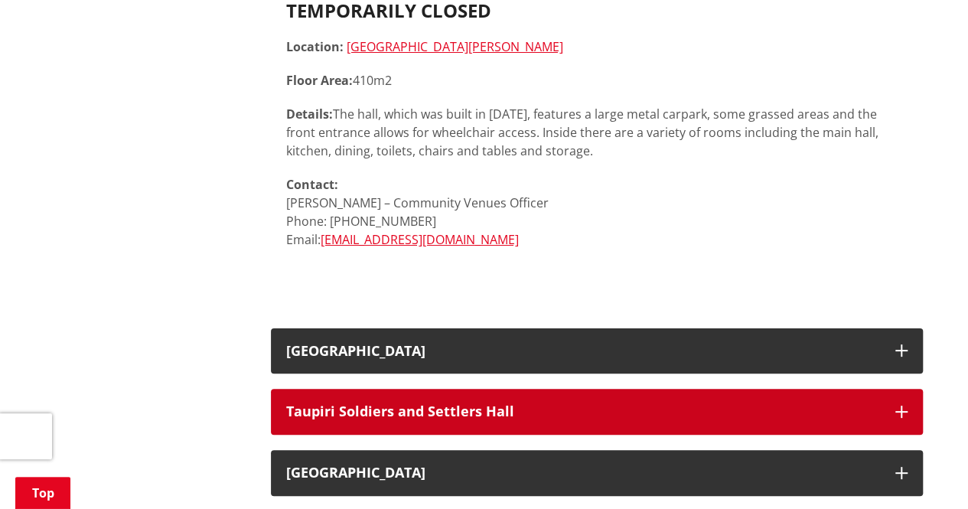
scroll to position [11630, 0]
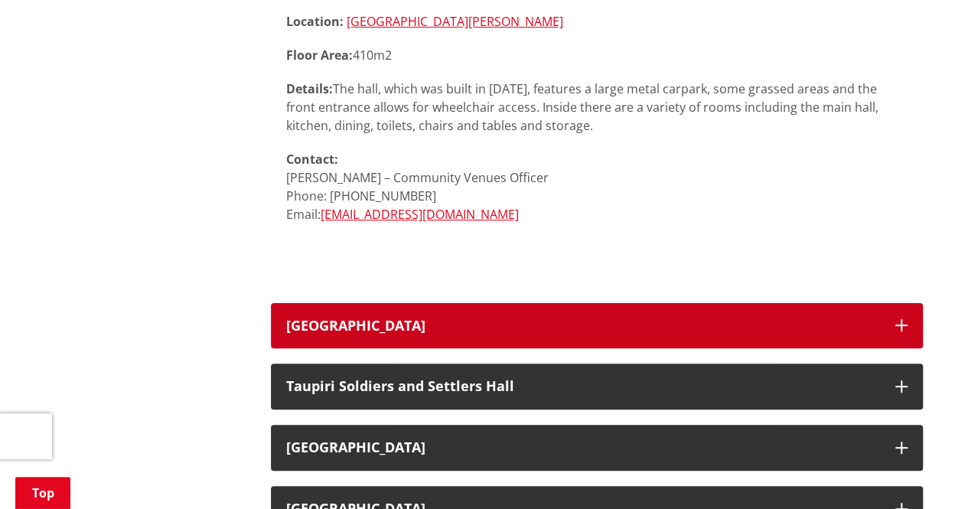
click at [898, 319] on icon "button" at bounding box center [901, 325] width 12 height 12
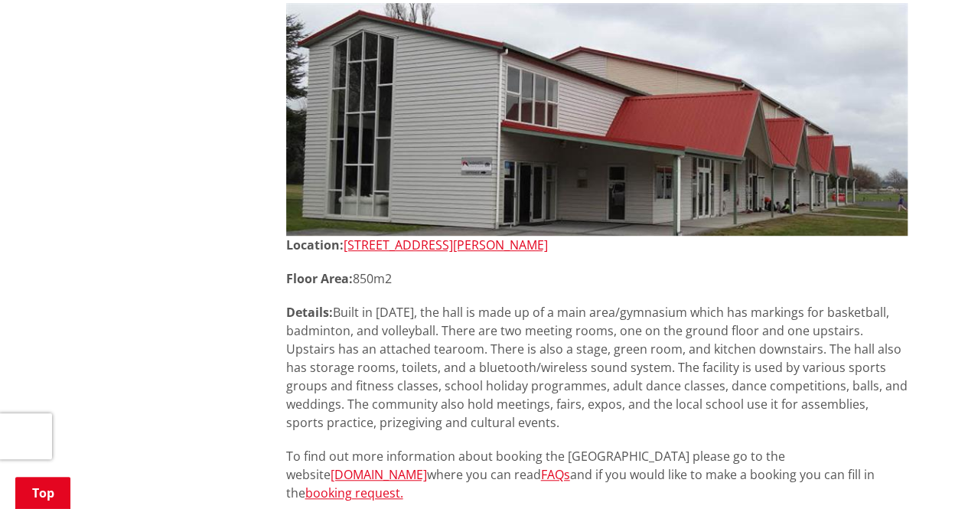
scroll to position [12013, 0]
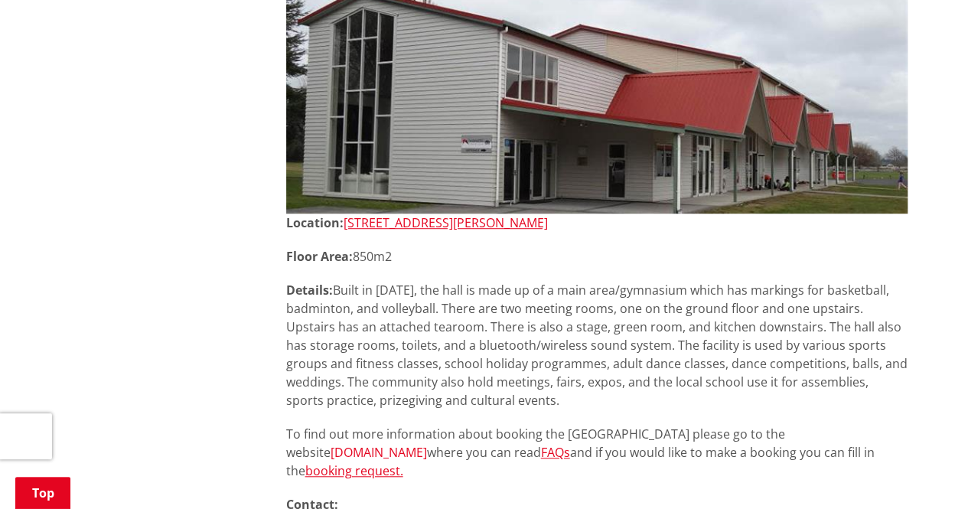
click at [427, 444] on link "[DOMAIN_NAME]" at bounding box center [379, 452] width 96 height 17
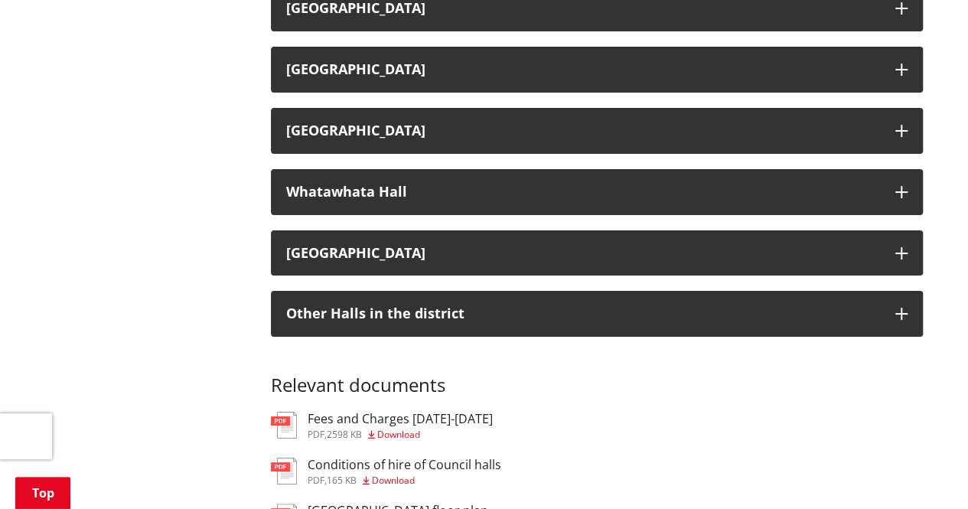
scroll to position [2705, 0]
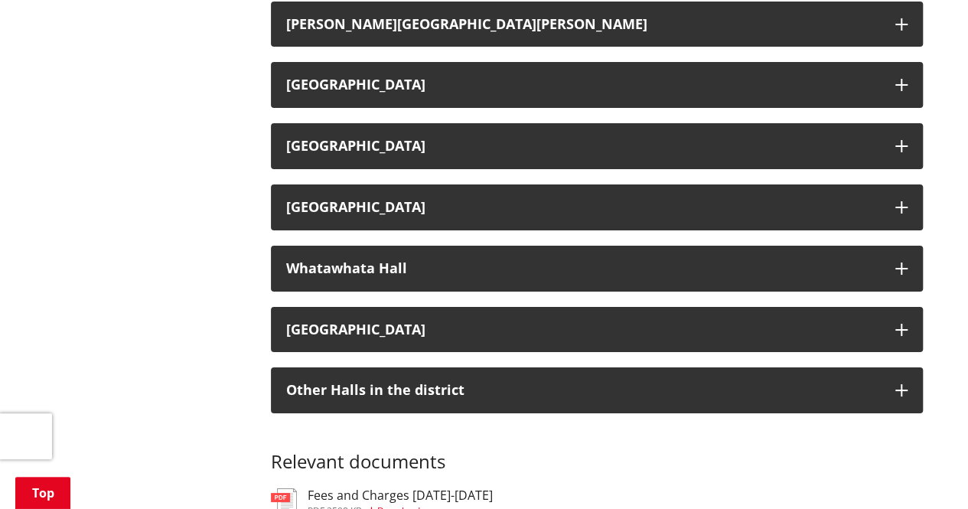
click at [289, 488] on img at bounding box center [284, 501] width 26 height 27
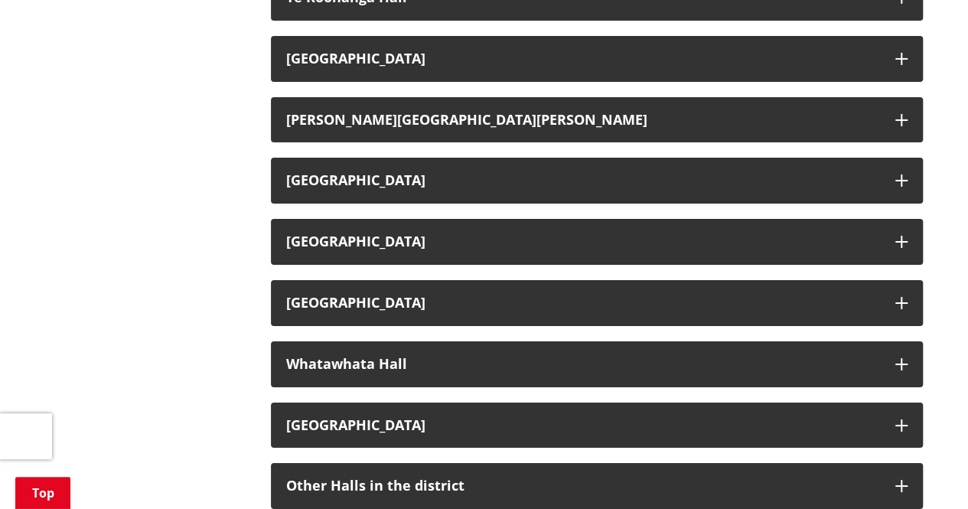
scroll to position [2628, 0]
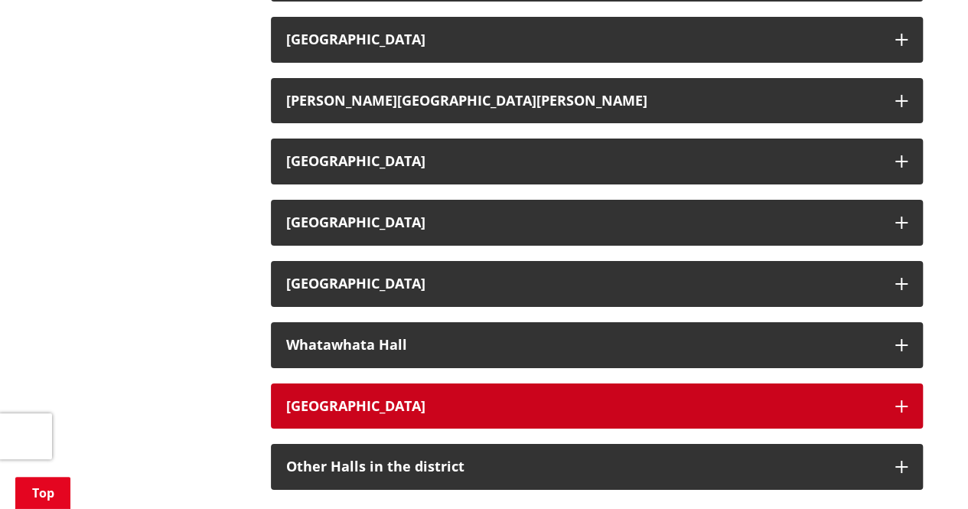
click at [906, 383] on button "[GEOGRAPHIC_DATA]" at bounding box center [597, 406] width 652 height 46
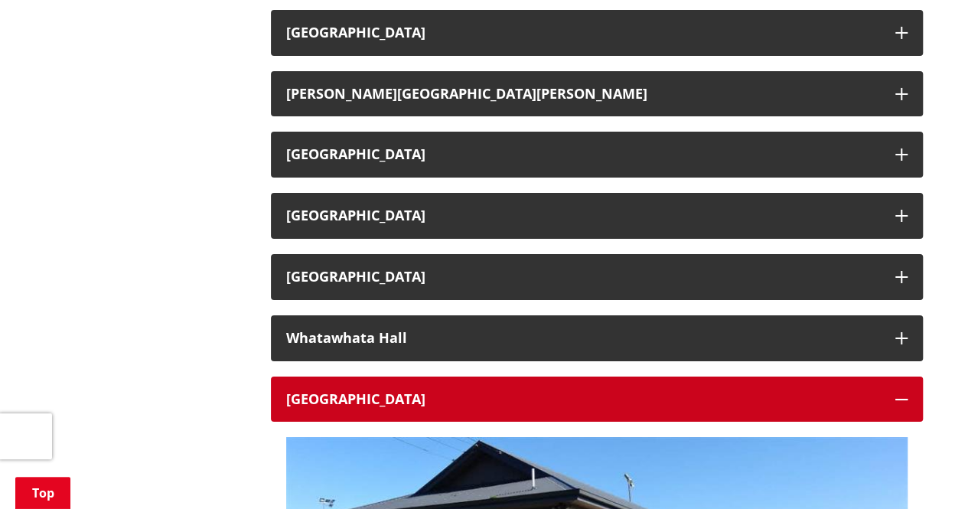
scroll to position [2552, 0]
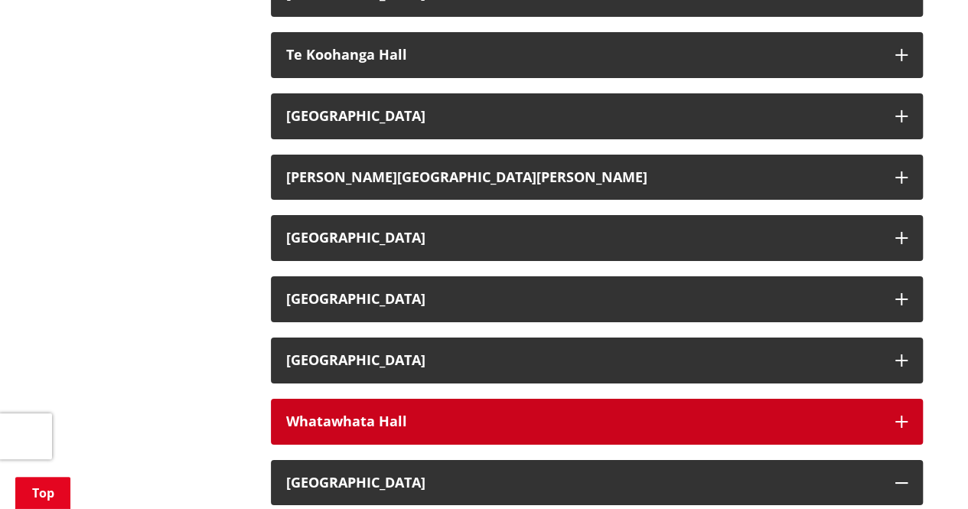
click at [907, 399] on button "Whatawhata Hall" at bounding box center [597, 422] width 652 height 46
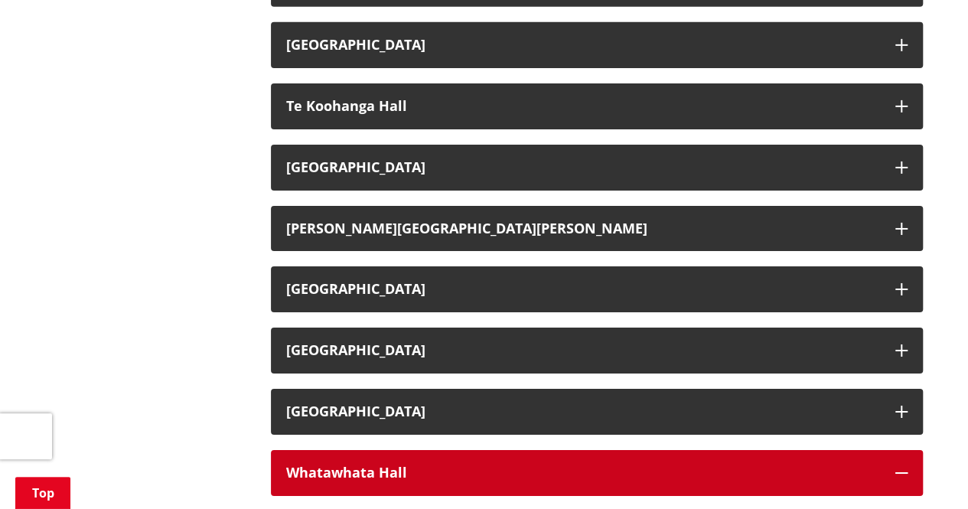
scroll to position [2475, 0]
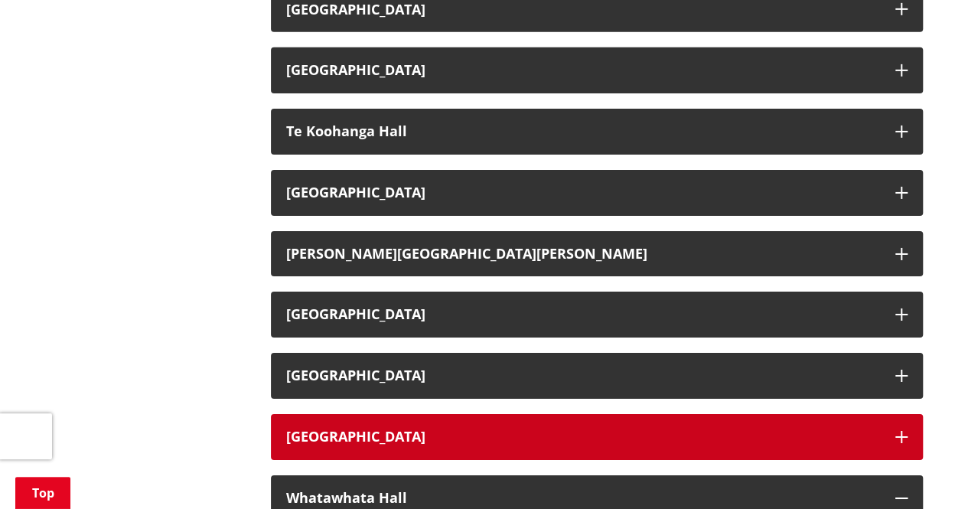
click at [908, 414] on button "[GEOGRAPHIC_DATA]" at bounding box center [597, 437] width 652 height 46
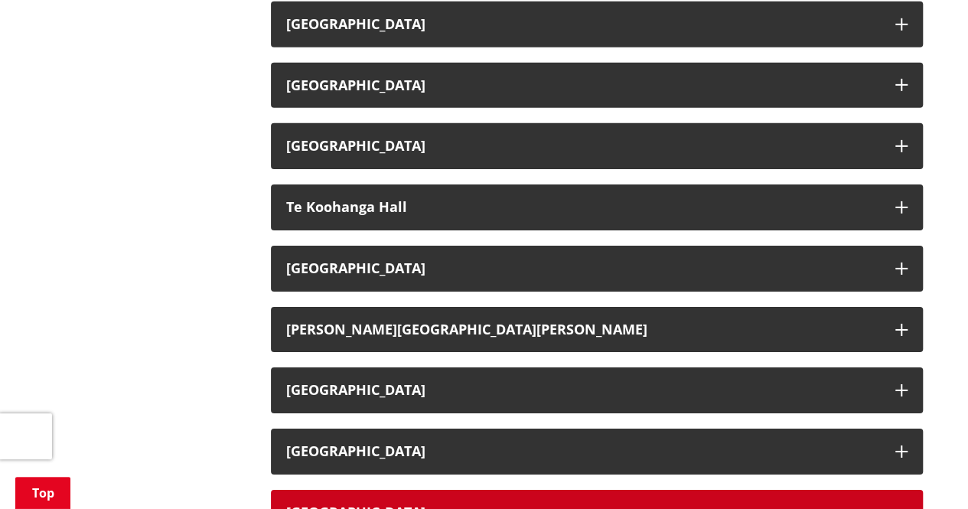
scroll to position [2399, 0]
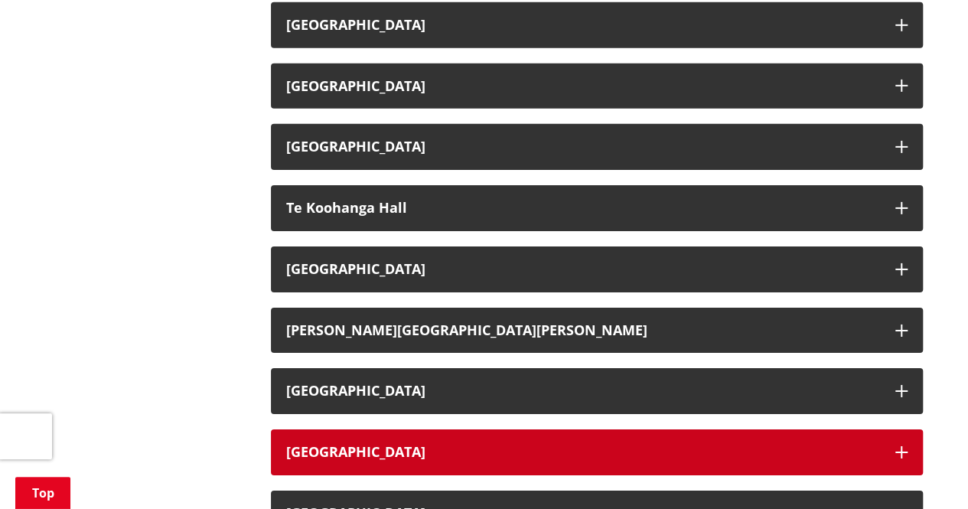
click at [903, 446] on icon "button" at bounding box center [901, 452] width 12 height 12
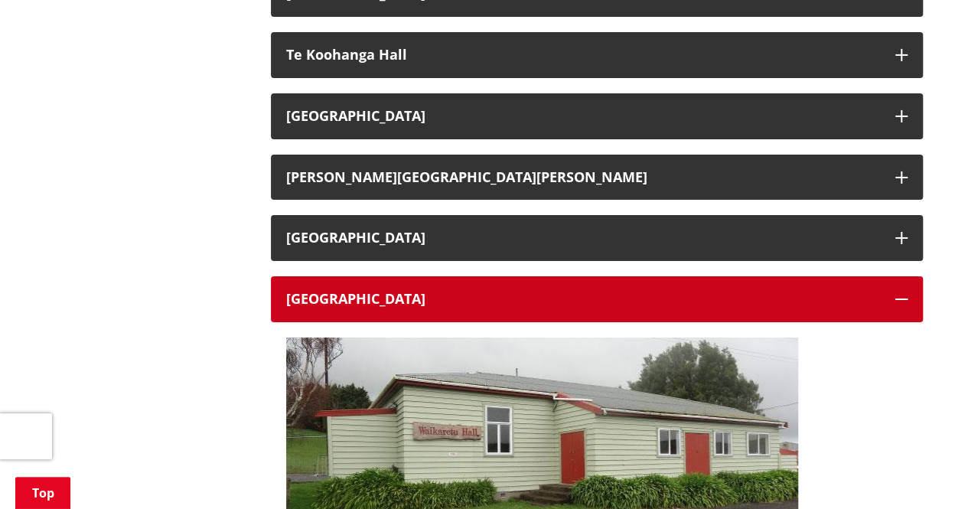
scroll to position [2322, 0]
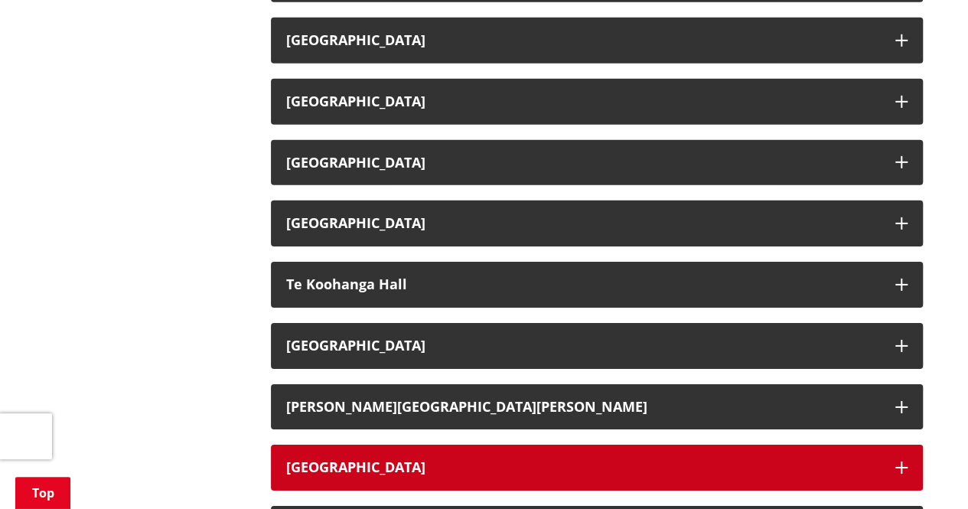
click at [898, 445] on button "[GEOGRAPHIC_DATA]" at bounding box center [597, 468] width 652 height 46
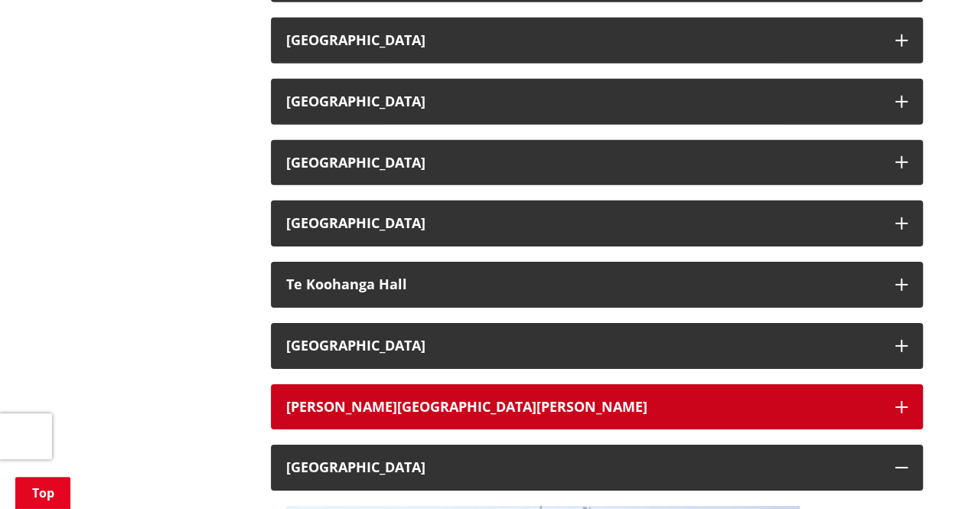
click at [901, 401] on icon "button" at bounding box center [901, 407] width 12 height 12
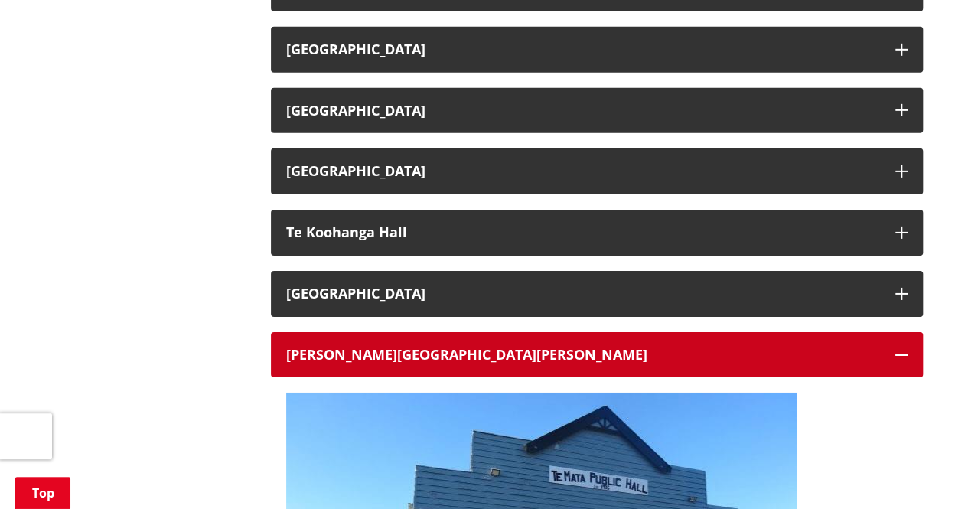
scroll to position [2246, 0]
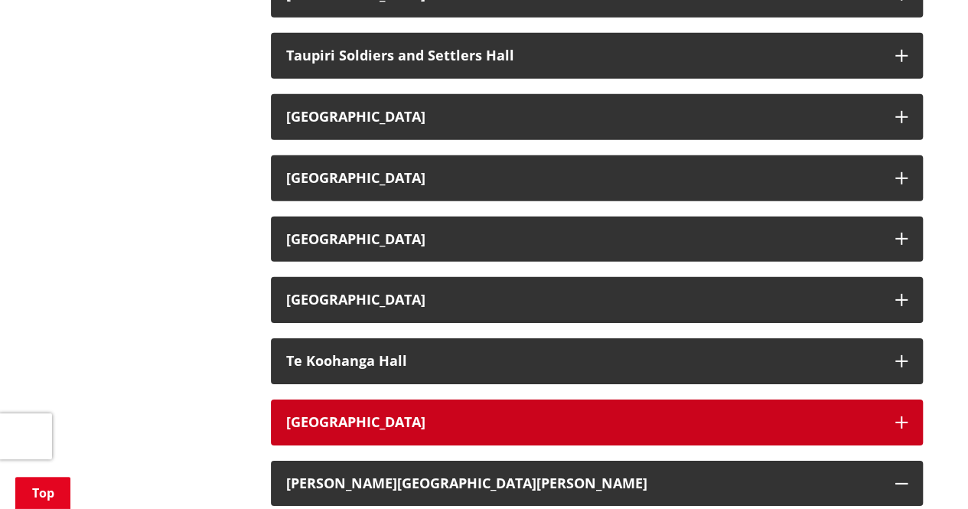
click at [902, 416] on icon "button" at bounding box center [901, 422] width 12 height 12
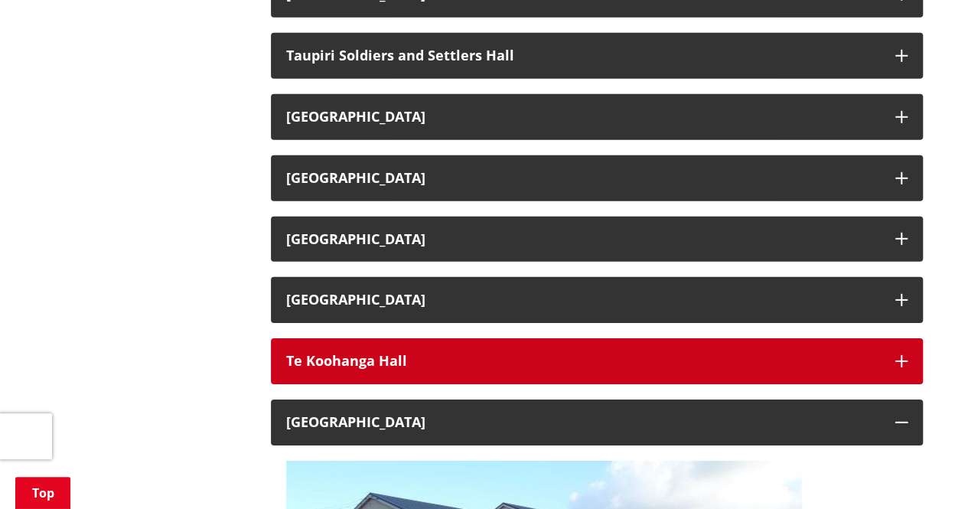
click at [899, 355] on icon "button" at bounding box center [901, 361] width 12 height 12
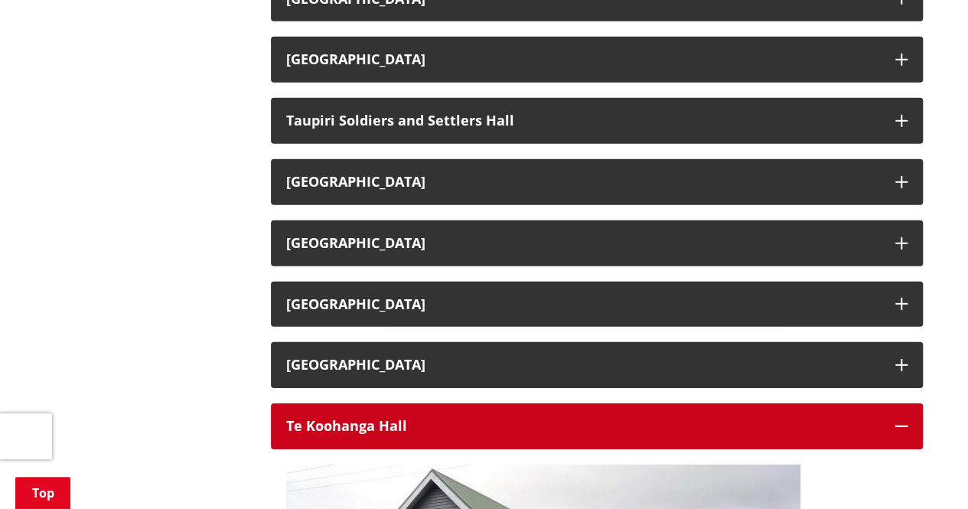
scroll to position [2093, 0]
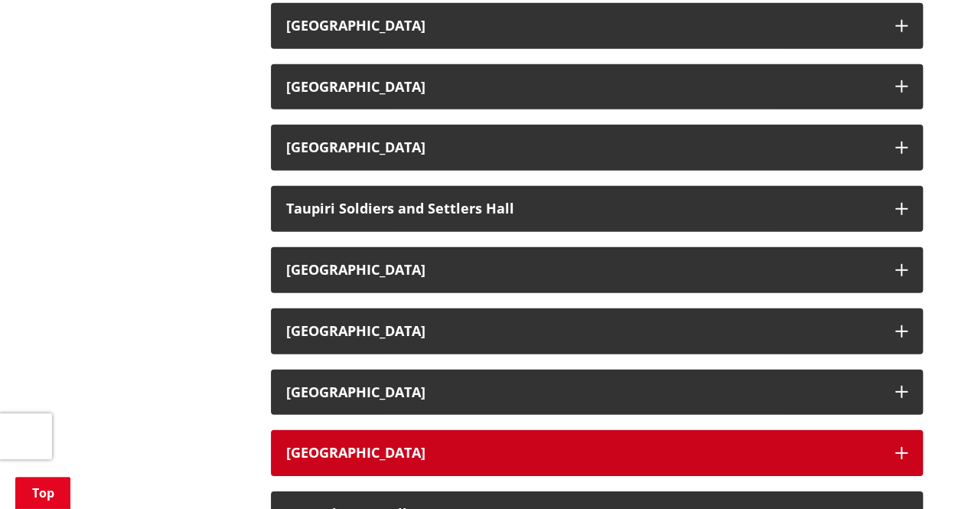
click at [900, 447] on icon "button" at bounding box center [901, 453] width 12 height 12
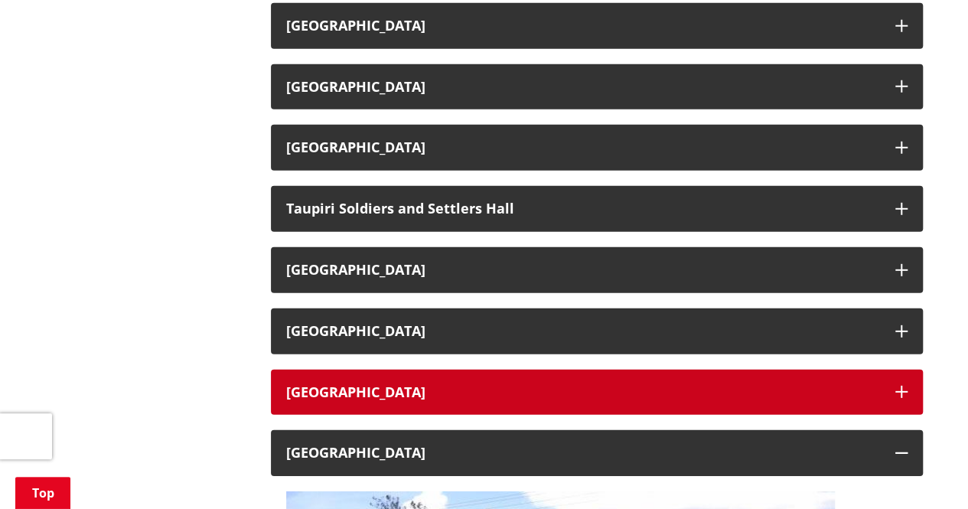
click at [902, 386] on icon "button" at bounding box center [901, 392] width 12 height 12
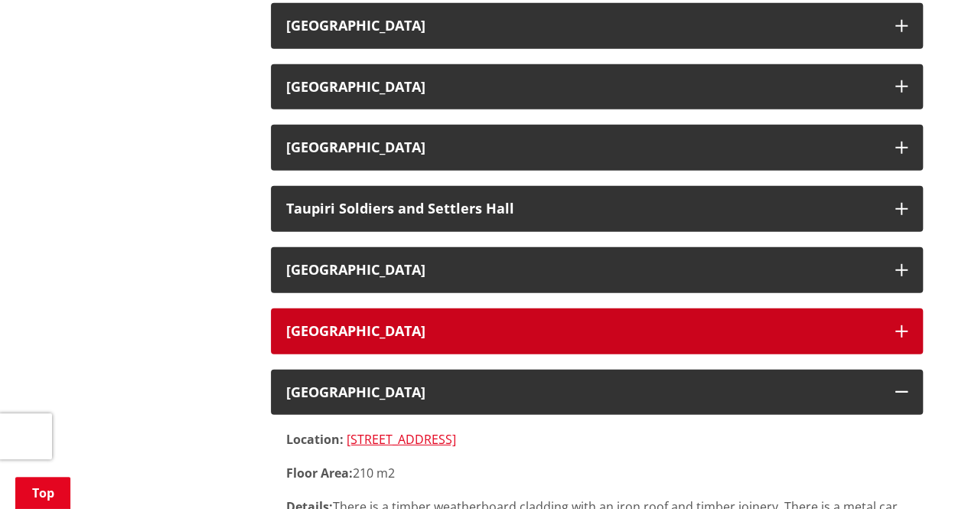
click at [900, 325] on icon "button" at bounding box center [901, 331] width 12 height 12
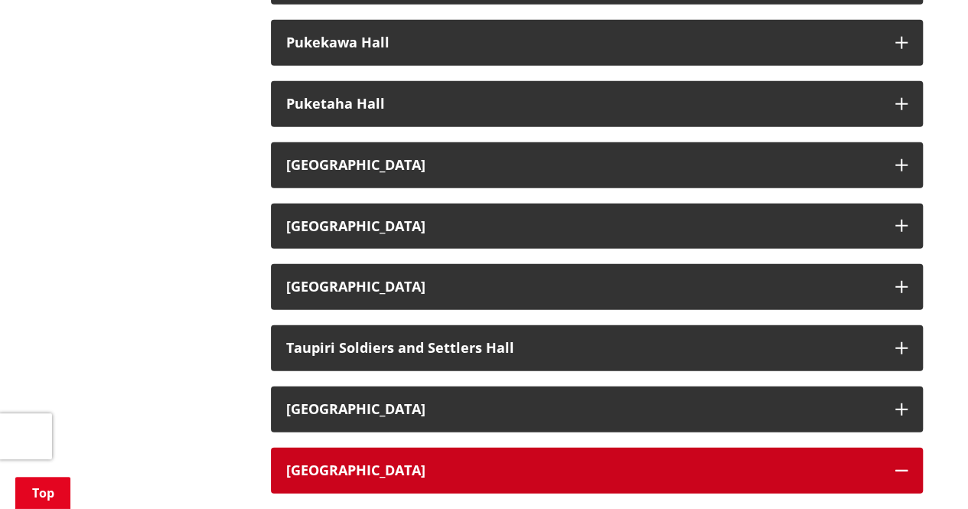
scroll to position [1940, 0]
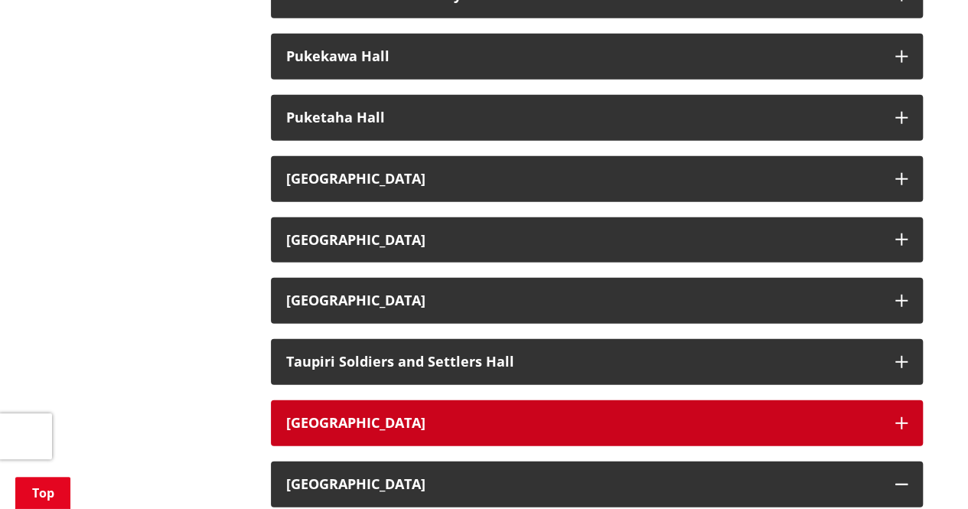
click at [899, 417] on icon "button" at bounding box center [901, 423] width 12 height 12
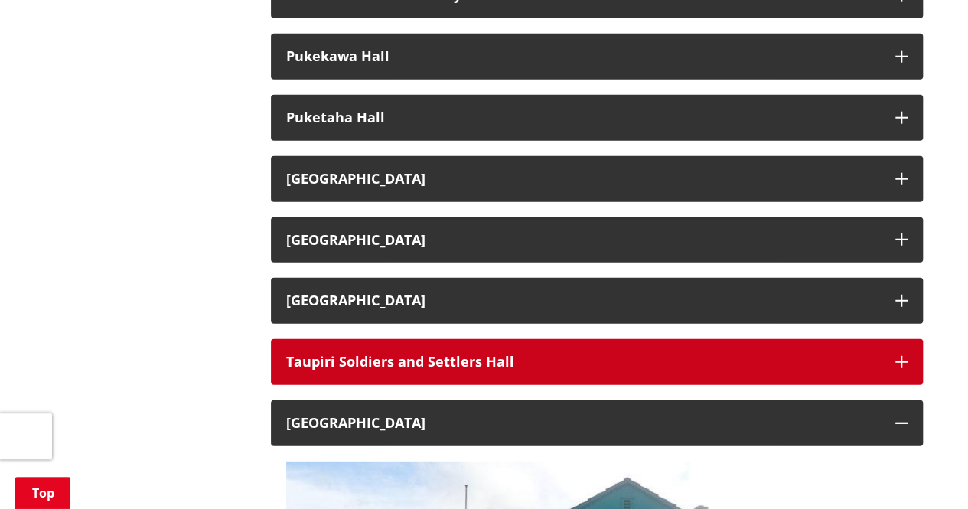
click at [904, 356] on icon "button" at bounding box center [901, 362] width 12 height 12
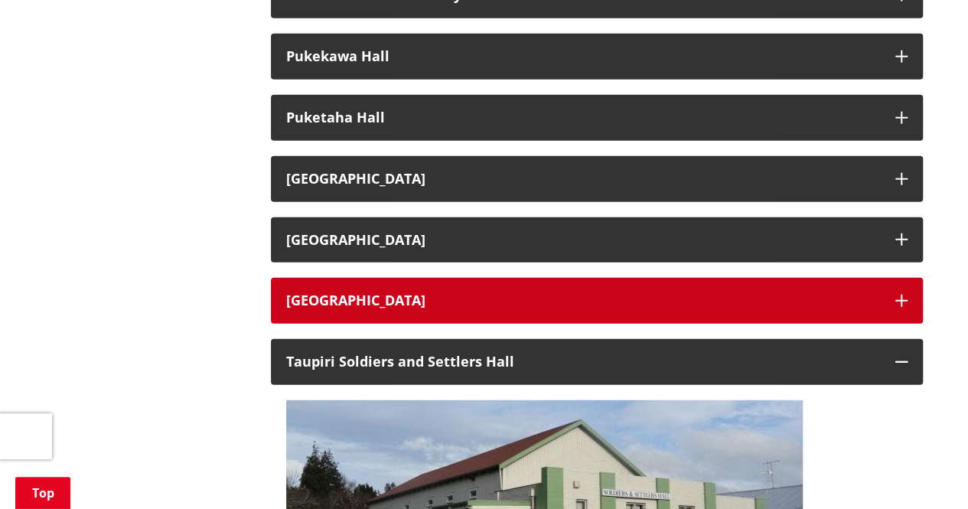
click at [911, 278] on button "[GEOGRAPHIC_DATA]" at bounding box center [597, 301] width 652 height 46
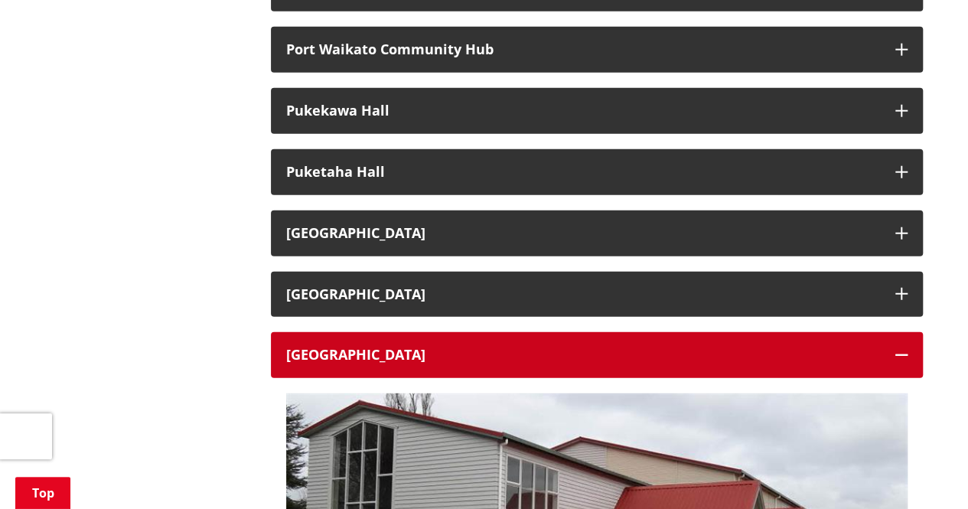
scroll to position [1863, 0]
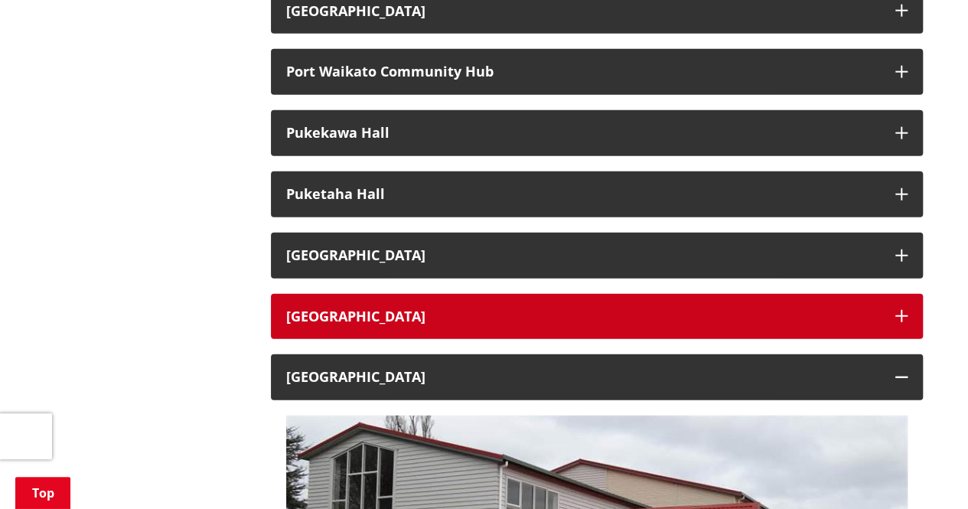
click at [906, 294] on button "[GEOGRAPHIC_DATA]" at bounding box center [597, 317] width 652 height 46
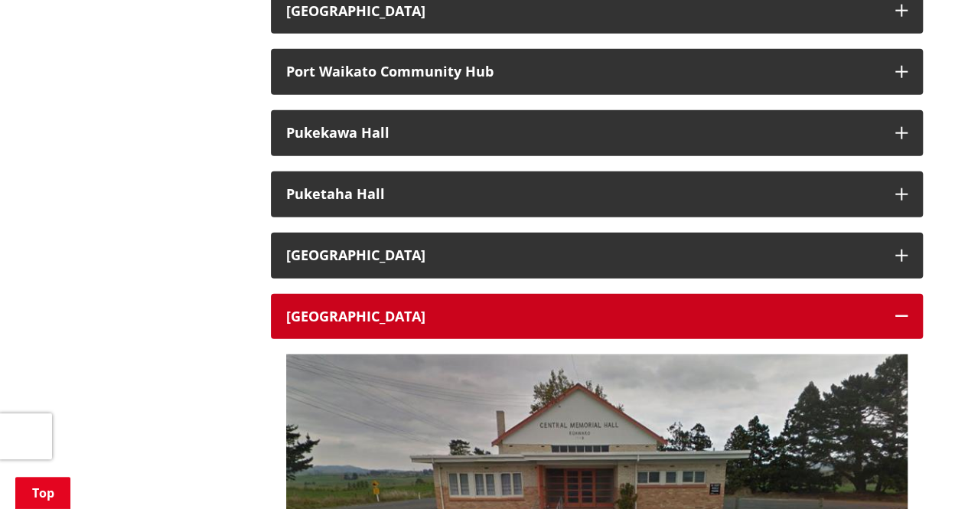
scroll to position [1787, 0]
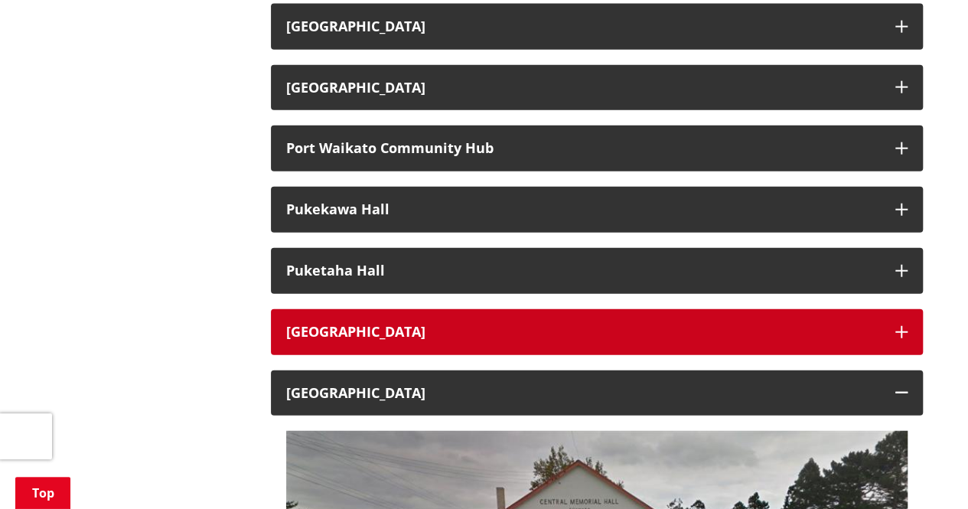
click at [914, 309] on button "[GEOGRAPHIC_DATA]" at bounding box center [597, 332] width 652 height 46
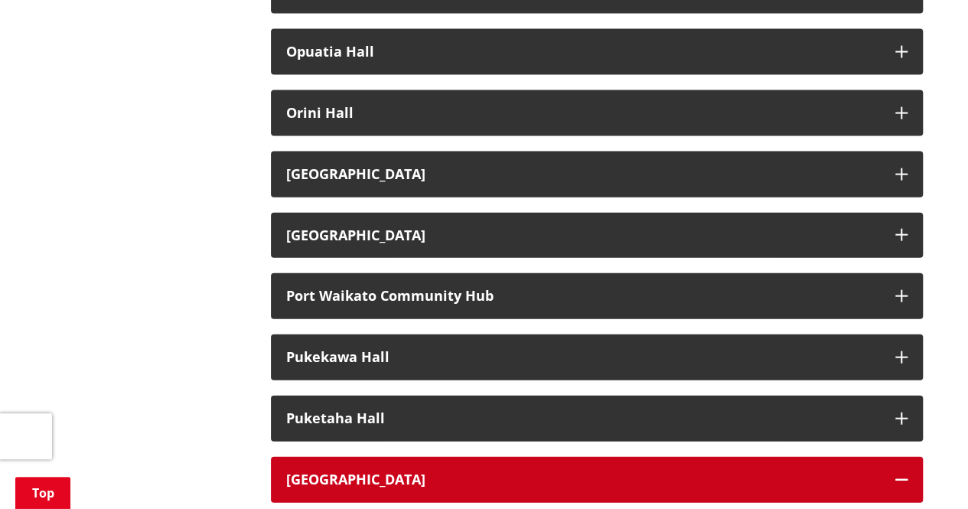
scroll to position [1634, 0]
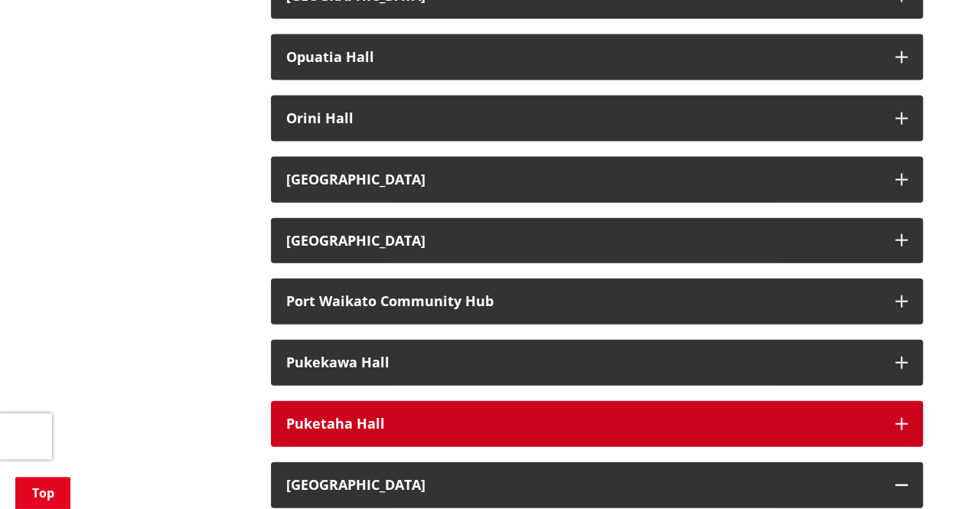
click at [900, 401] on button "Puketaha Hall" at bounding box center [597, 424] width 652 height 46
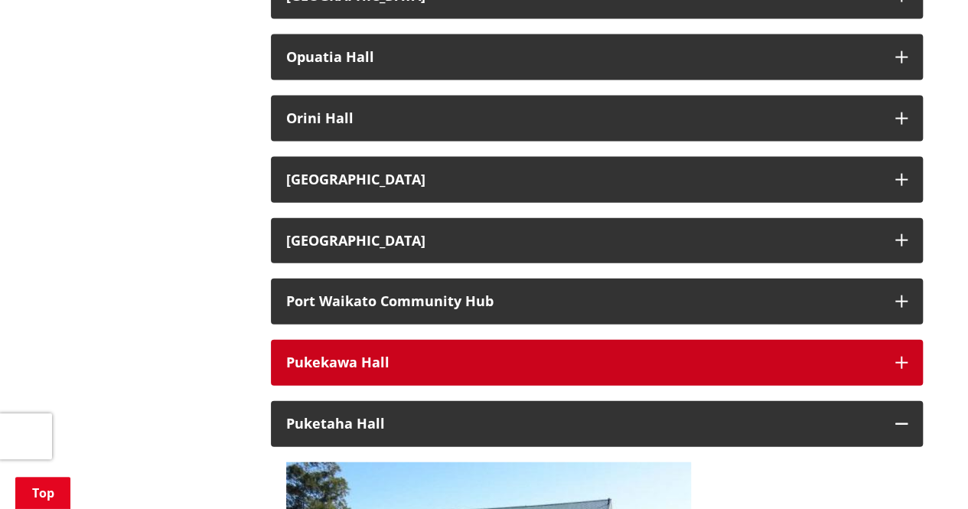
click at [896, 357] on icon "button" at bounding box center [901, 363] width 12 height 12
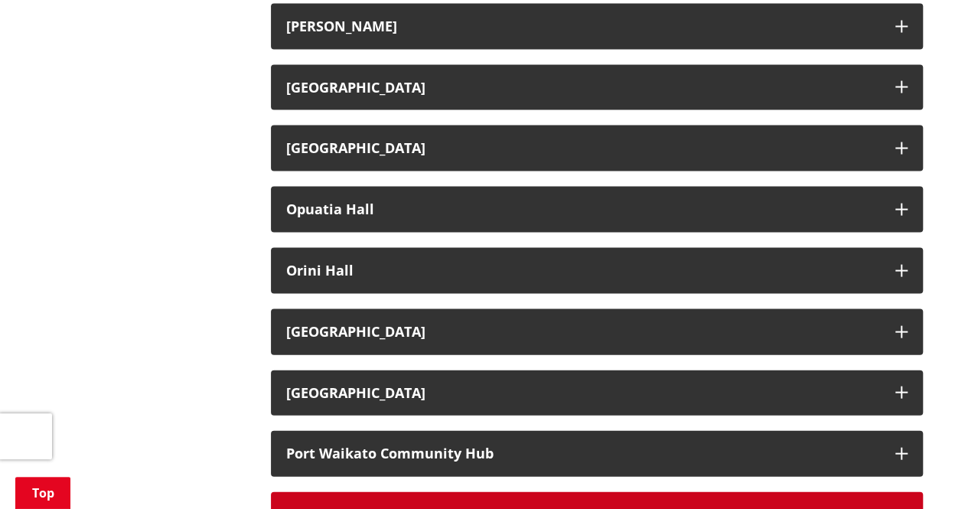
scroll to position [1481, 0]
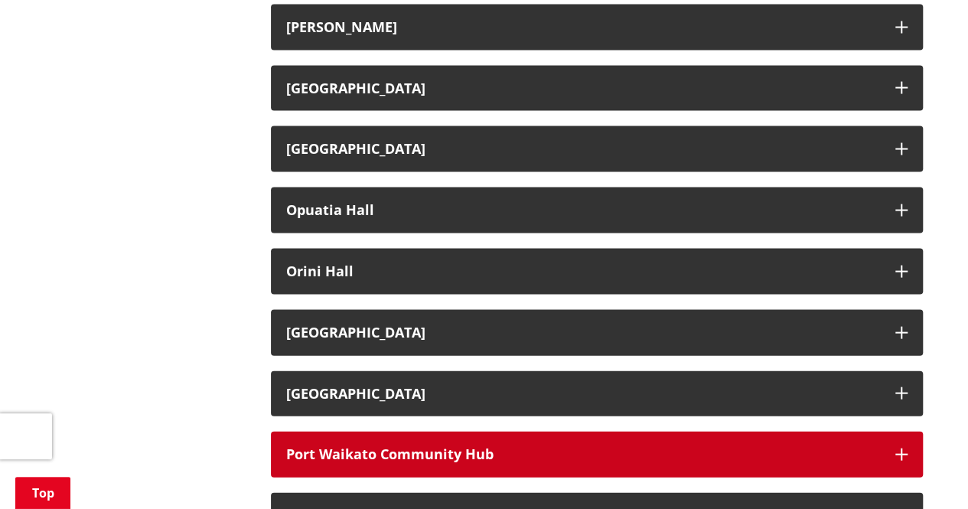
click at [908, 432] on button "Port Waikato Community Hub" at bounding box center [597, 455] width 652 height 46
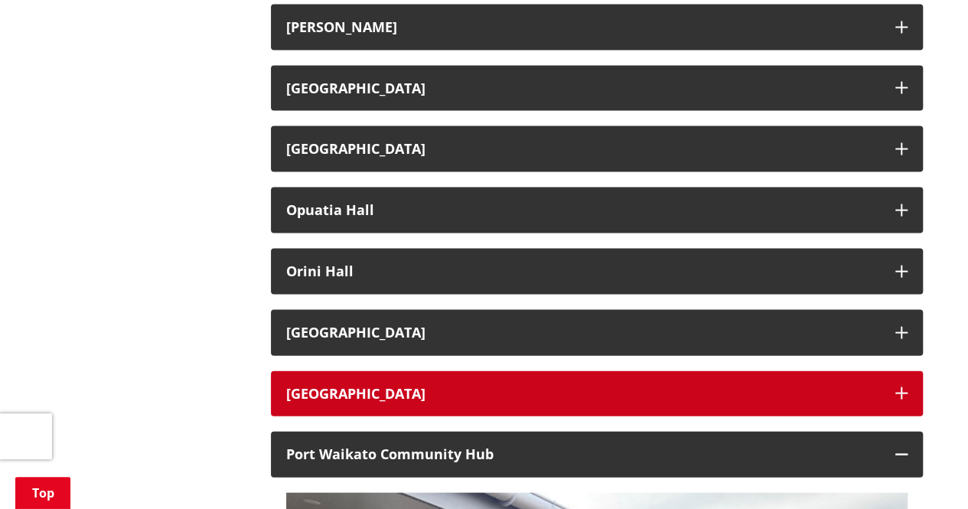
click at [900, 387] on icon "button" at bounding box center [901, 393] width 12 height 12
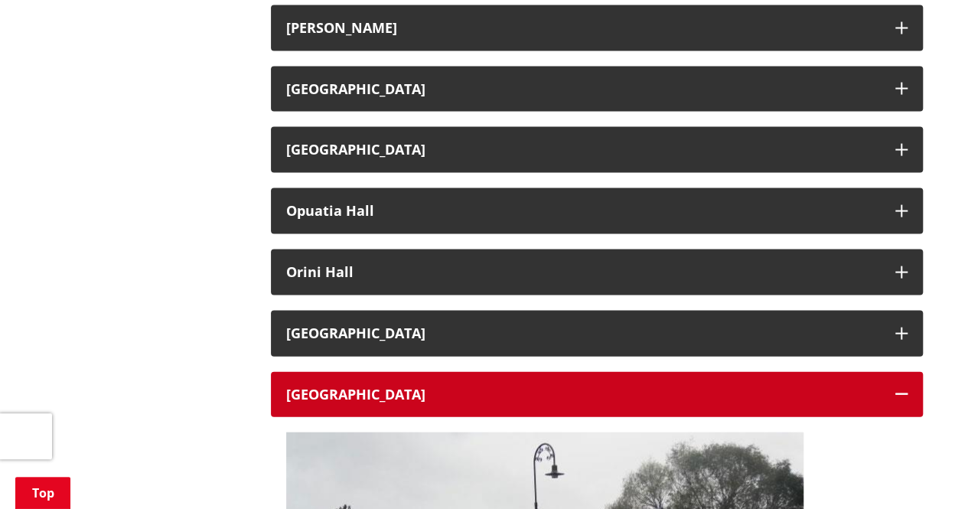
scroll to position [1477, 0]
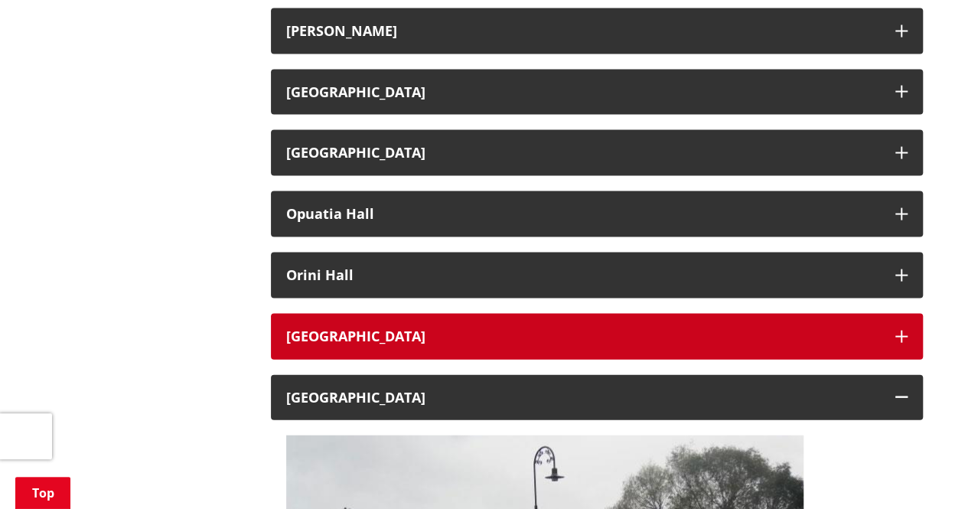
click at [906, 328] on button "[GEOGRAPHIC_DATA]" at bounding box center [597, 337] width 652 height 46
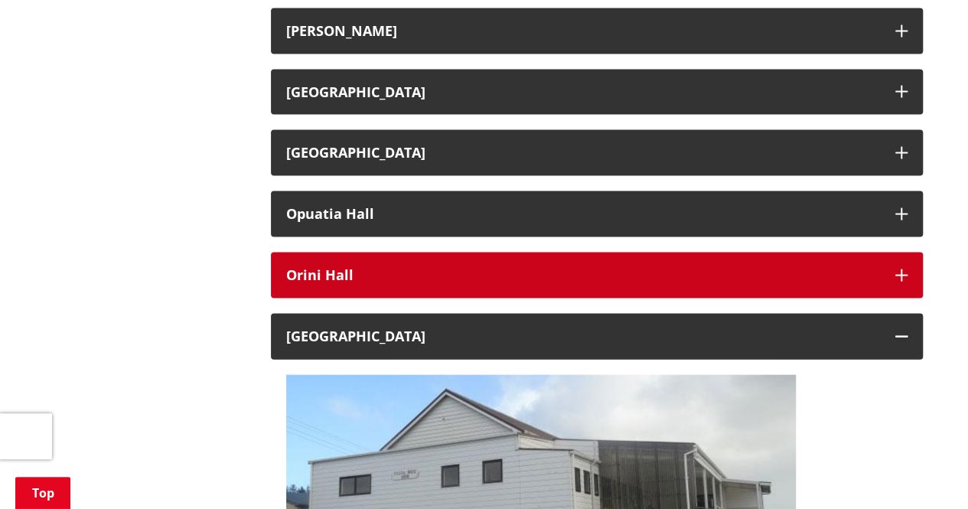
click at [906, 269] on icon "button" at bounding box center [901, 275] width 12 height 12
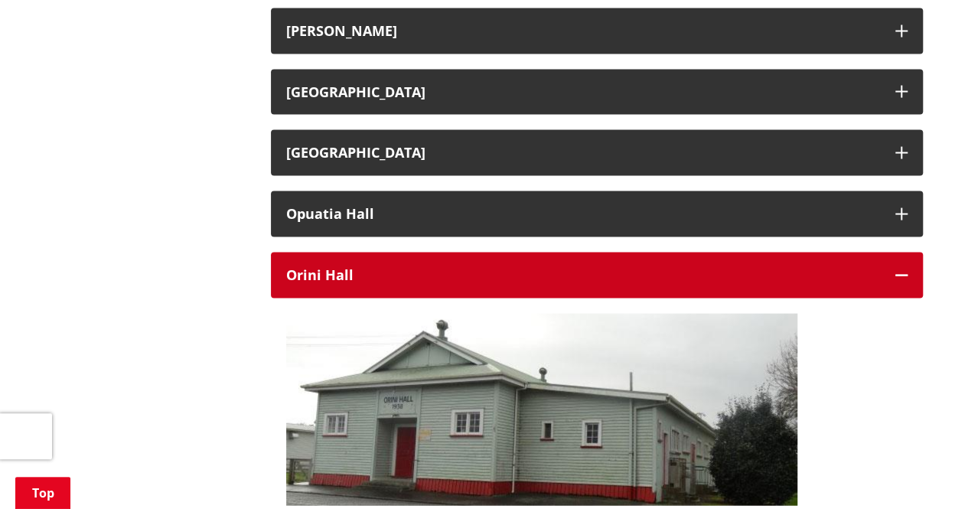
scroll to position [1400, 0]
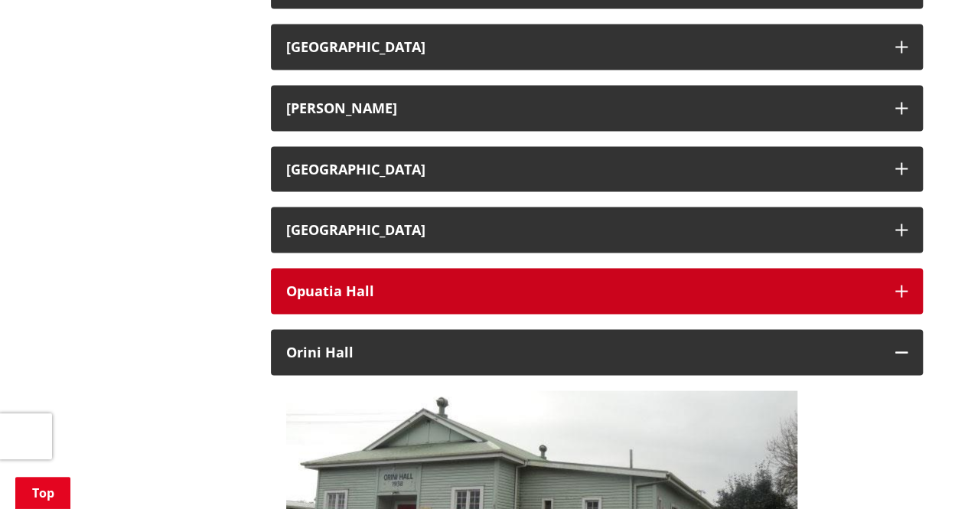
click at [907, 287] on button "Opuatia Hall" at bounding box center [597, 291] width 652 height 46
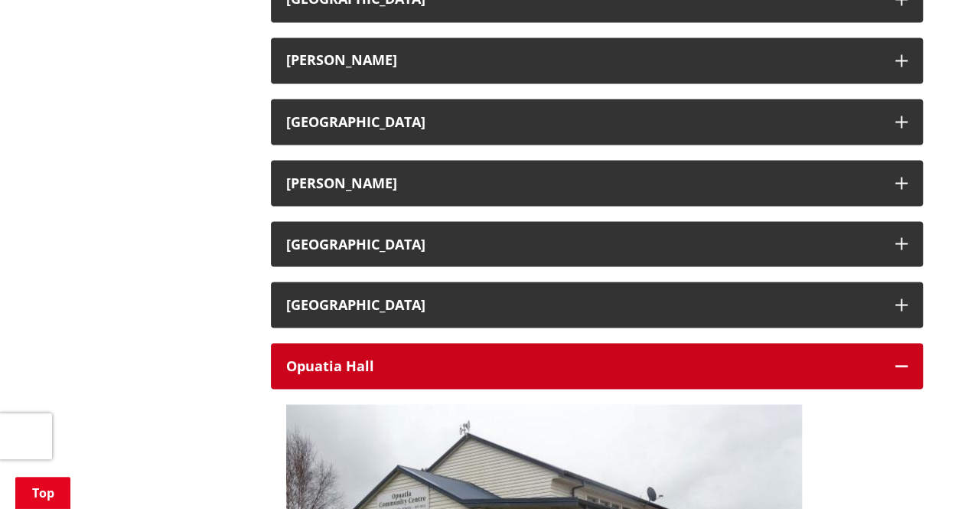
scroll to position [1324, 0]
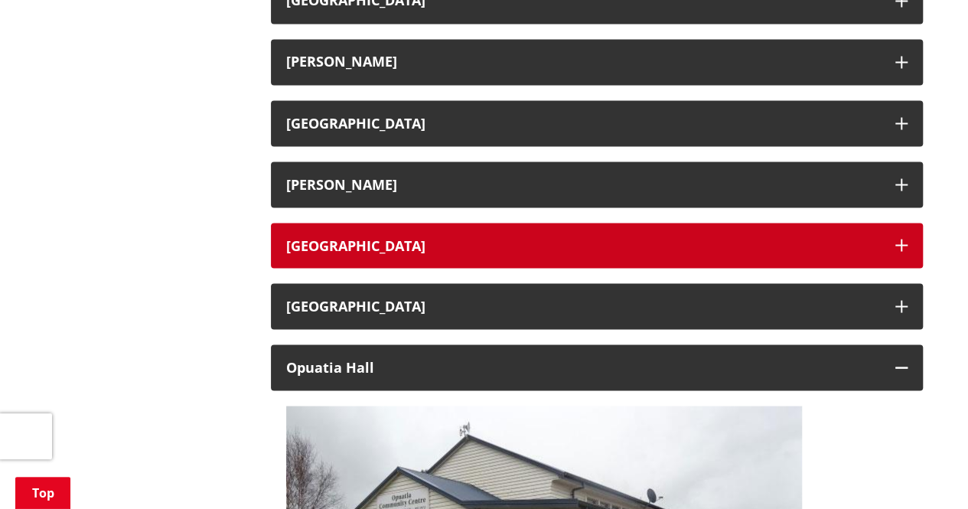
click at [903, 237] on button "[GEOGRAPHIC_DATA]" at bounding box center [597, 246] width 652 height 46
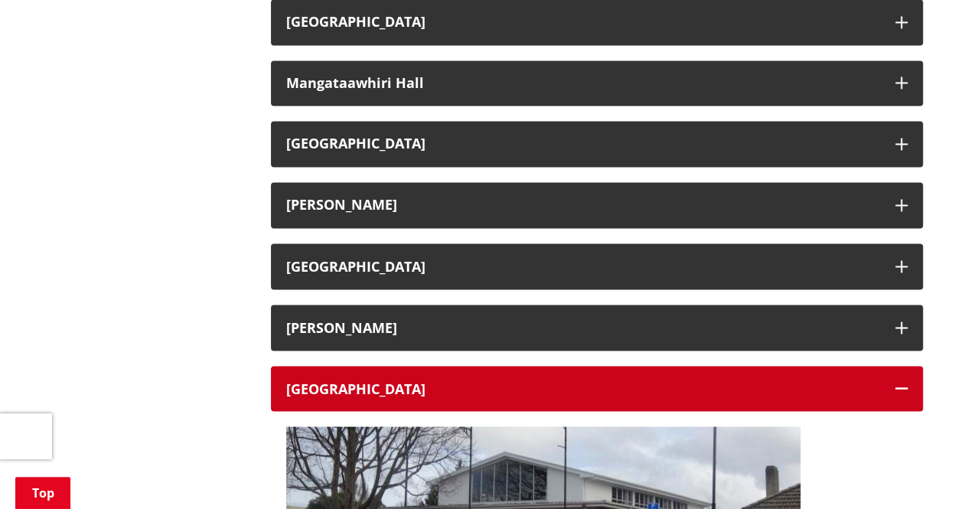
scroll to position [1171, 0]
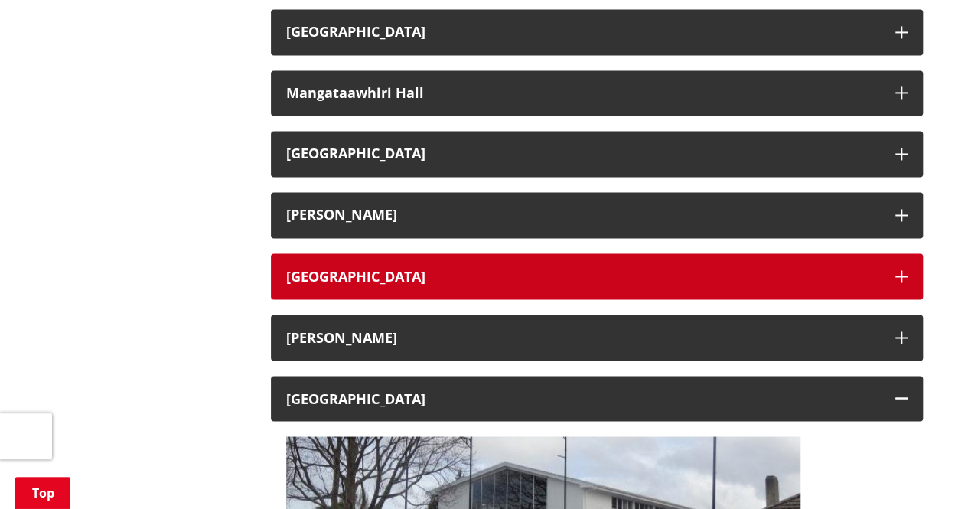
click at [906, 269] on button "[GEOGRAPHIC_DATA]" at bounding box center [597, 276] width 652 height 46
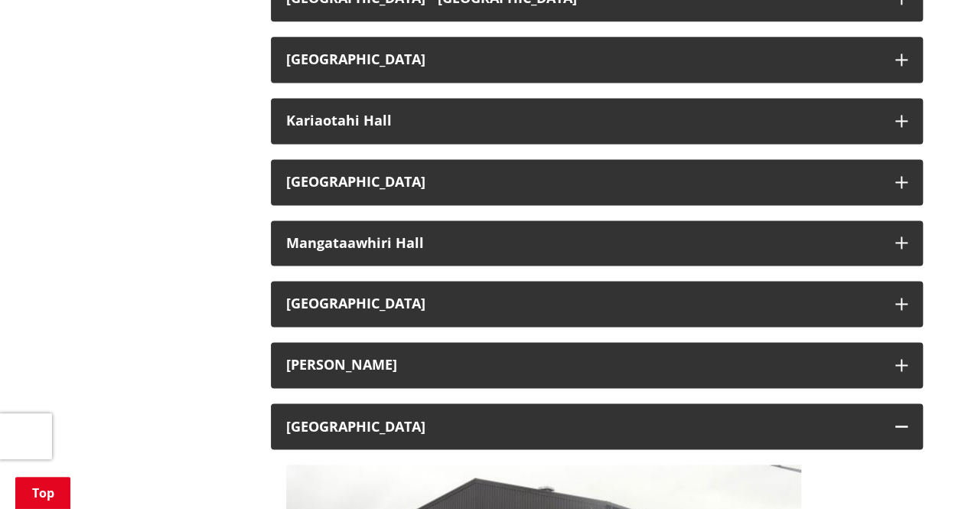
scroll to position [1018, 0]
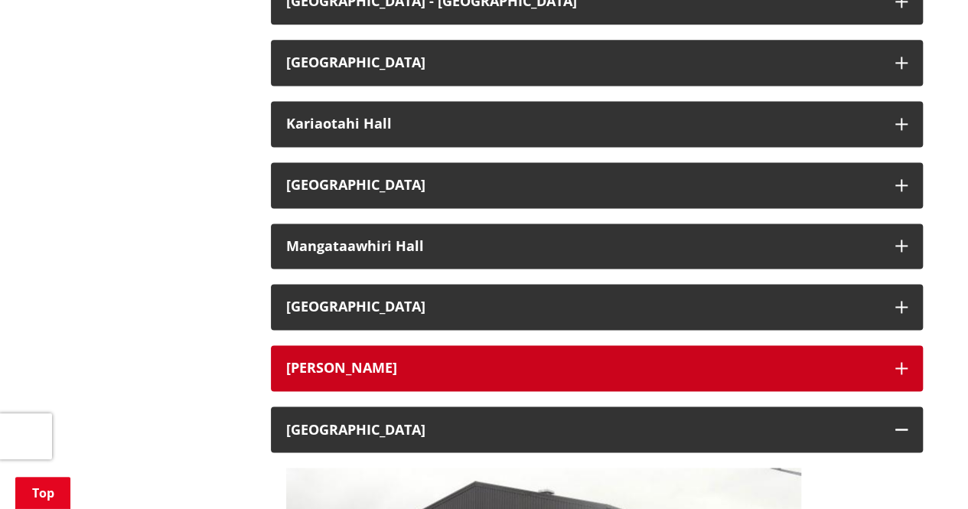
click at [916, 370] on button "[PERSON_NAME]" at bounding box center [597, 368] width 652 height 46
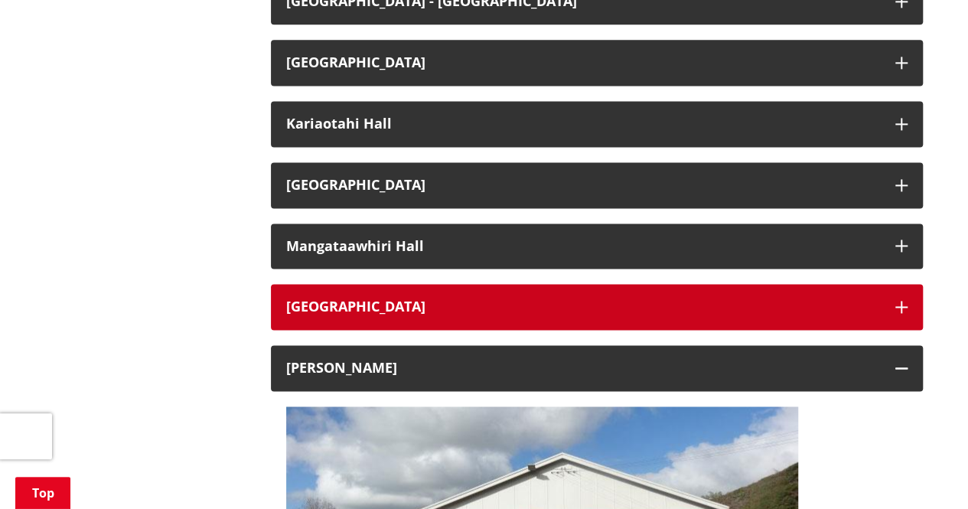
click at [897, 302] on icon "button" at bounding box center [901, 307] width 12 height 12
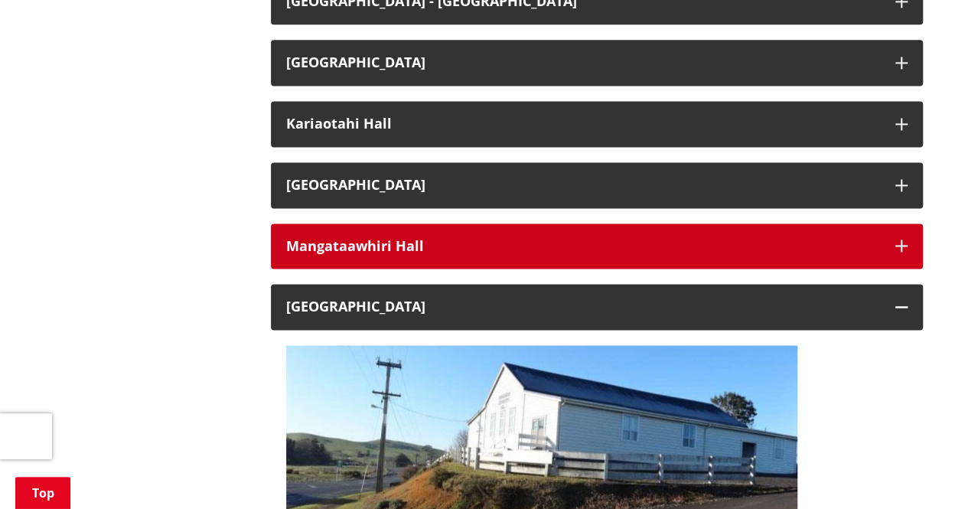
click at [903, 246] on icon "button" at bounding box center [901, 245] width 12 height 12
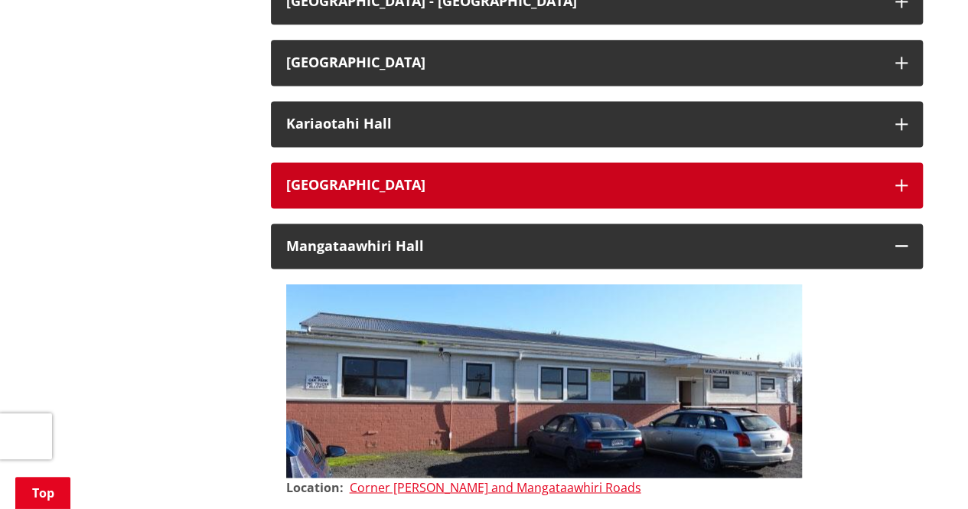
click at [896, 189] on icon "button" at bounding box center [901, 185] width 12 height 12
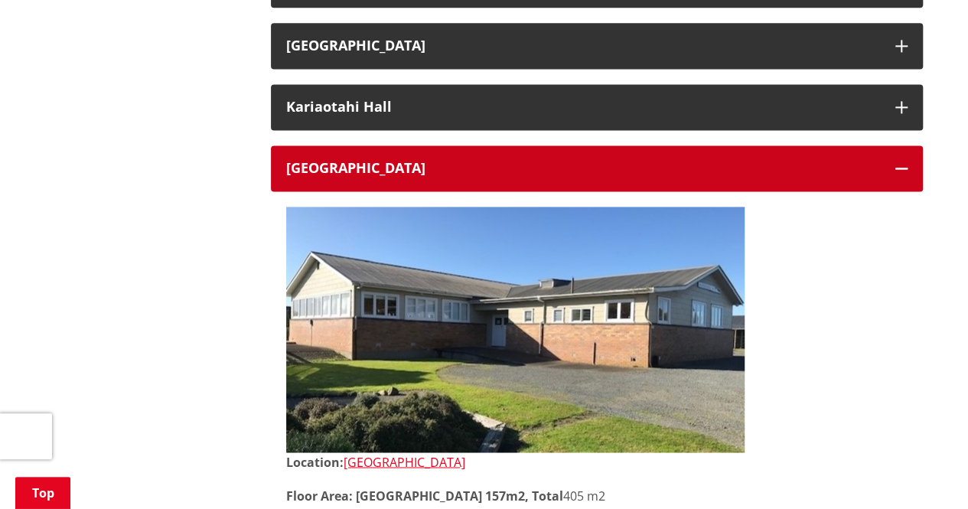
scroll to position [941, 0]
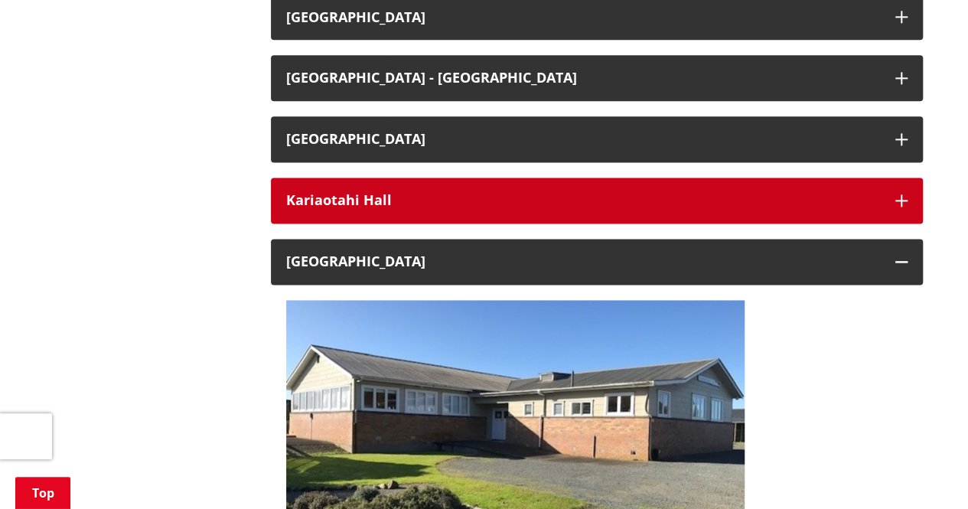
click at [899, 199] on icon "button" at bounding box center [901, 200] width 12 height 12
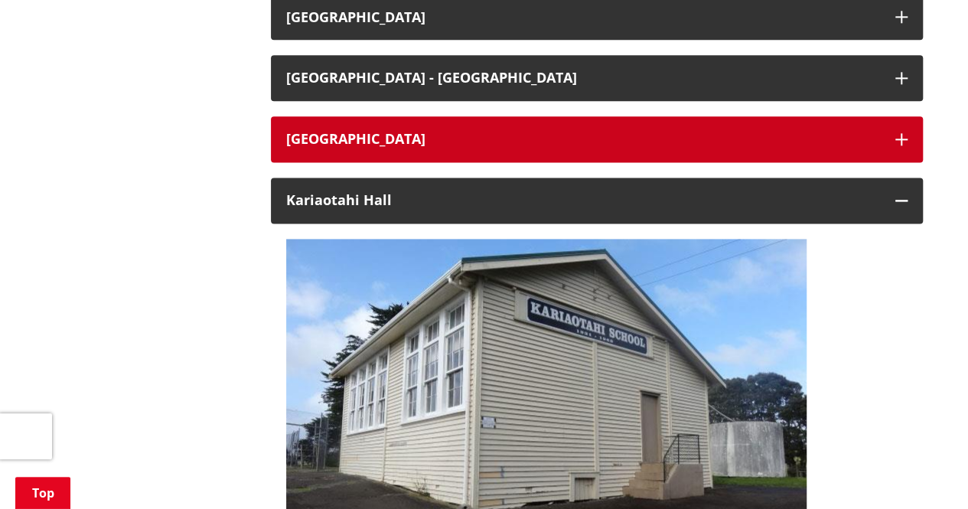
click at [905, 136] on icon "button" at bounding box center [901, 139] width 12 height 12
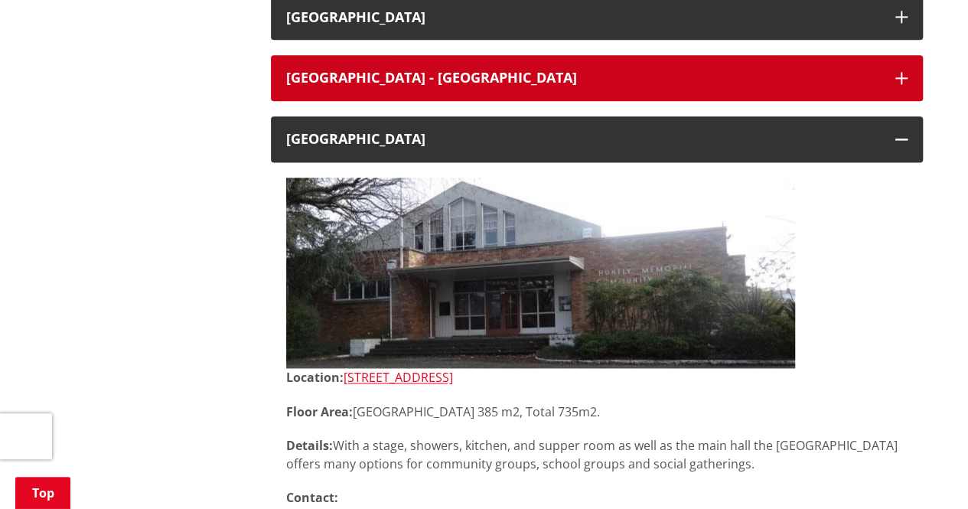
click at [899, 86] on button "[GEOGRAPHIC_DATA] - [GEOGRAPHIC_DATA]" at bounding box center [597, 78] width 652 height 46
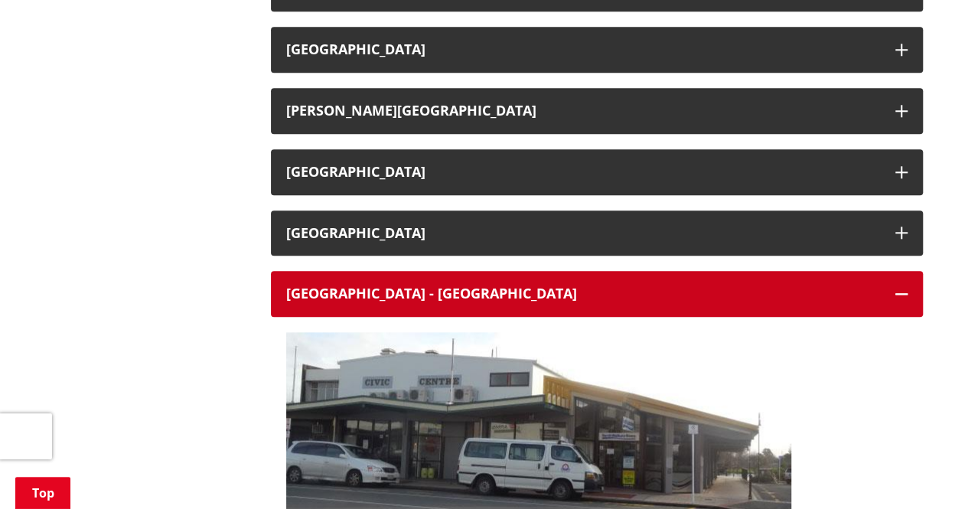
scroll to position [712, 0]
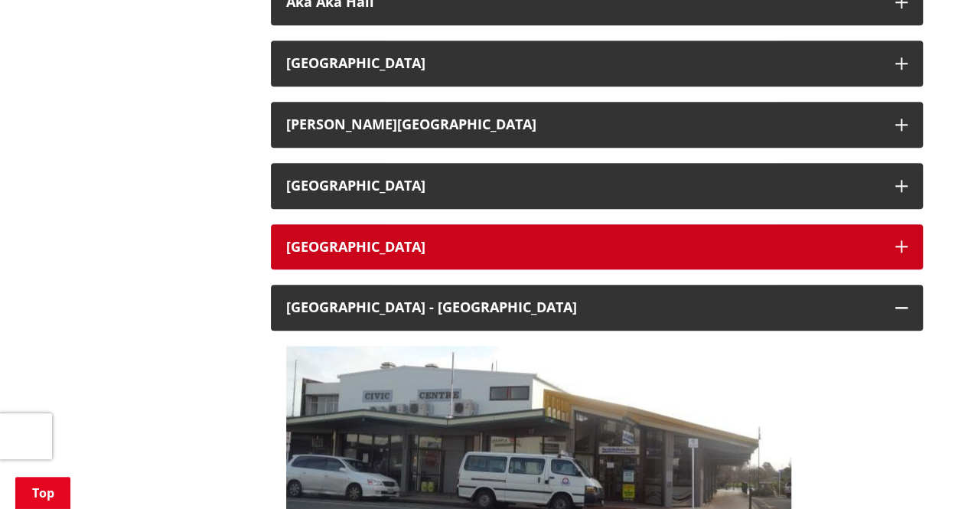
click at [899, 249] on icon "button" at bounding box center [901, 246] width 12 height 12
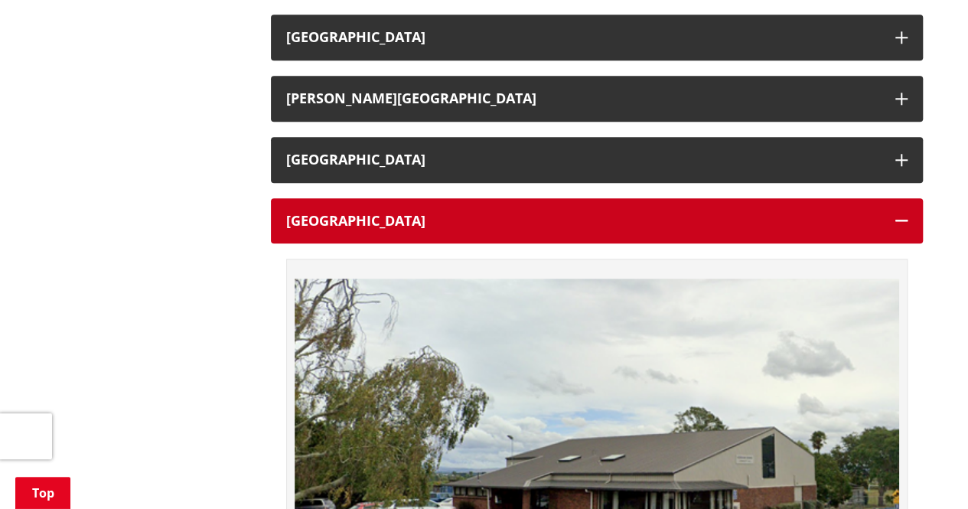
scroll to position [559, 0]
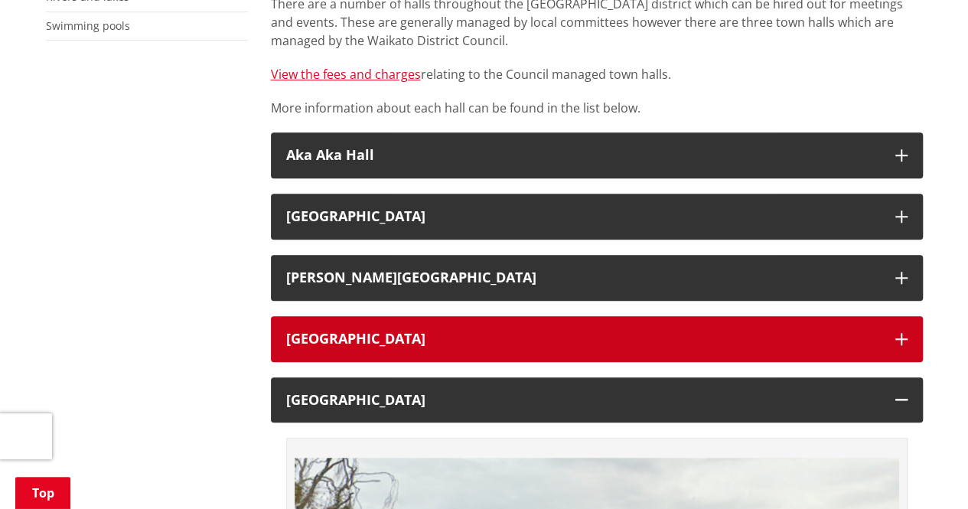
click at [904, 331] on button "[GEOGRAPHIC_DATA]" at bounding box center [597, 339] width 652 height 46
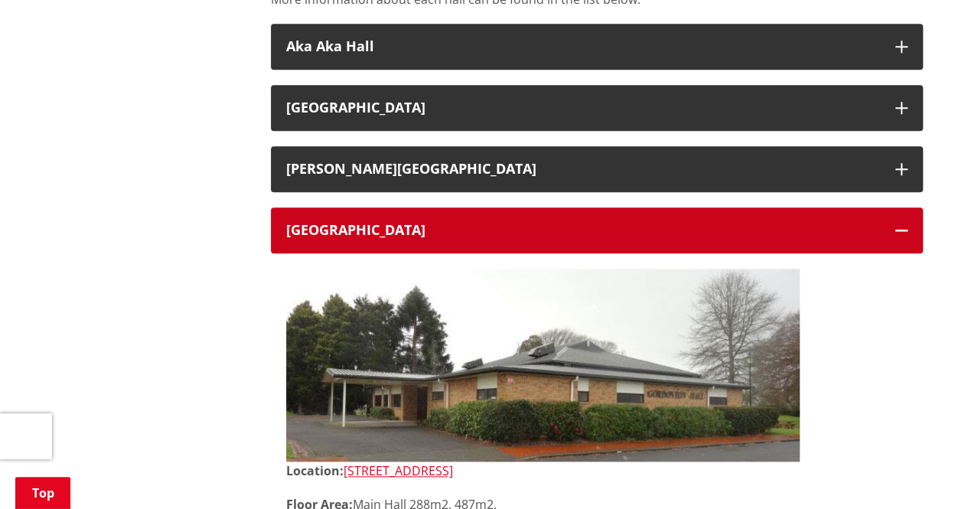
scroll to position [635, 0]
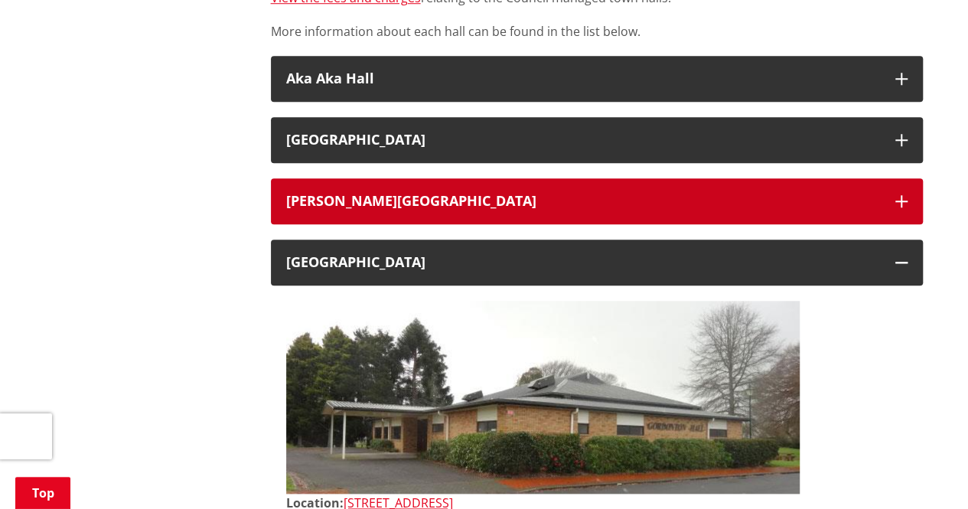
click at [895, 204] on icon "button" at bounding box center [901, 201] width 12 height 12
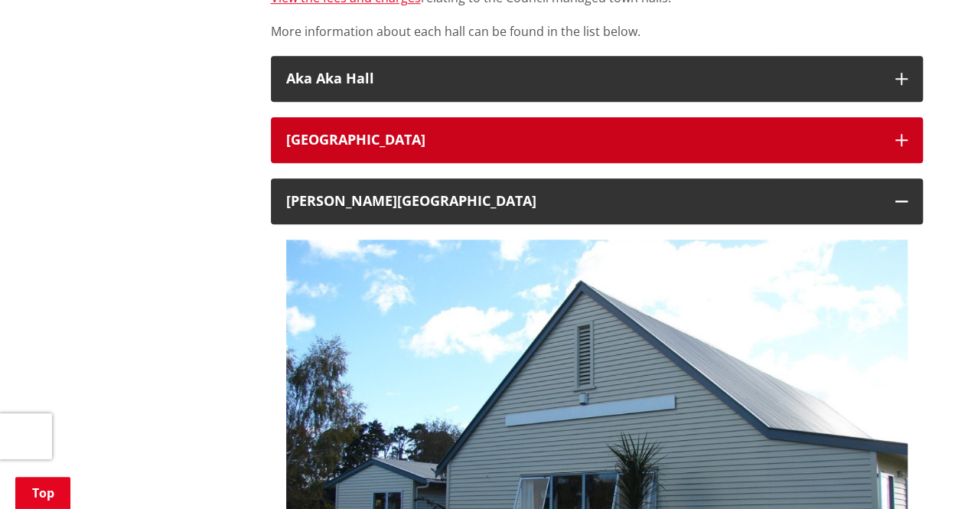
click at [901, 137] on icon "button" at bounding box center [901, 140] width 12 height 12
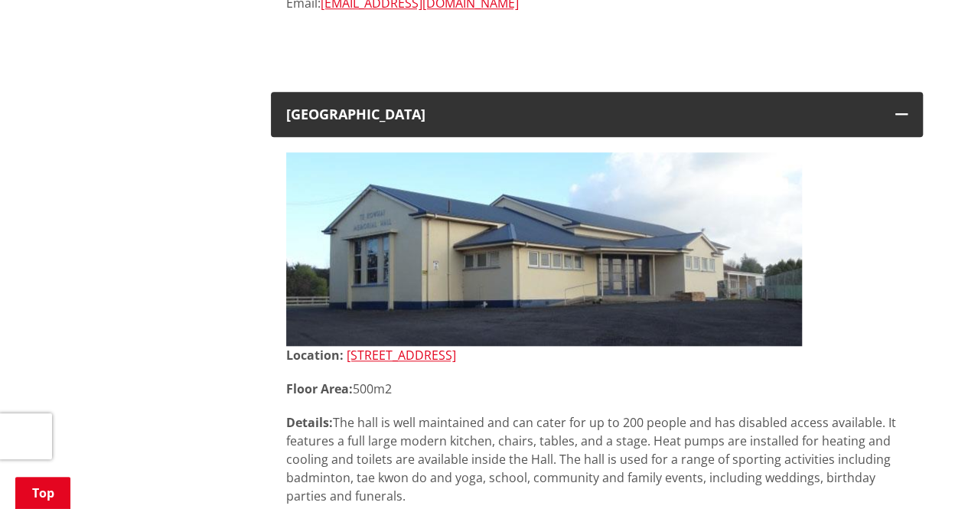
scroll to position [17927, 0]
